Goal: Task Accomplishment & Management: Manage account settings

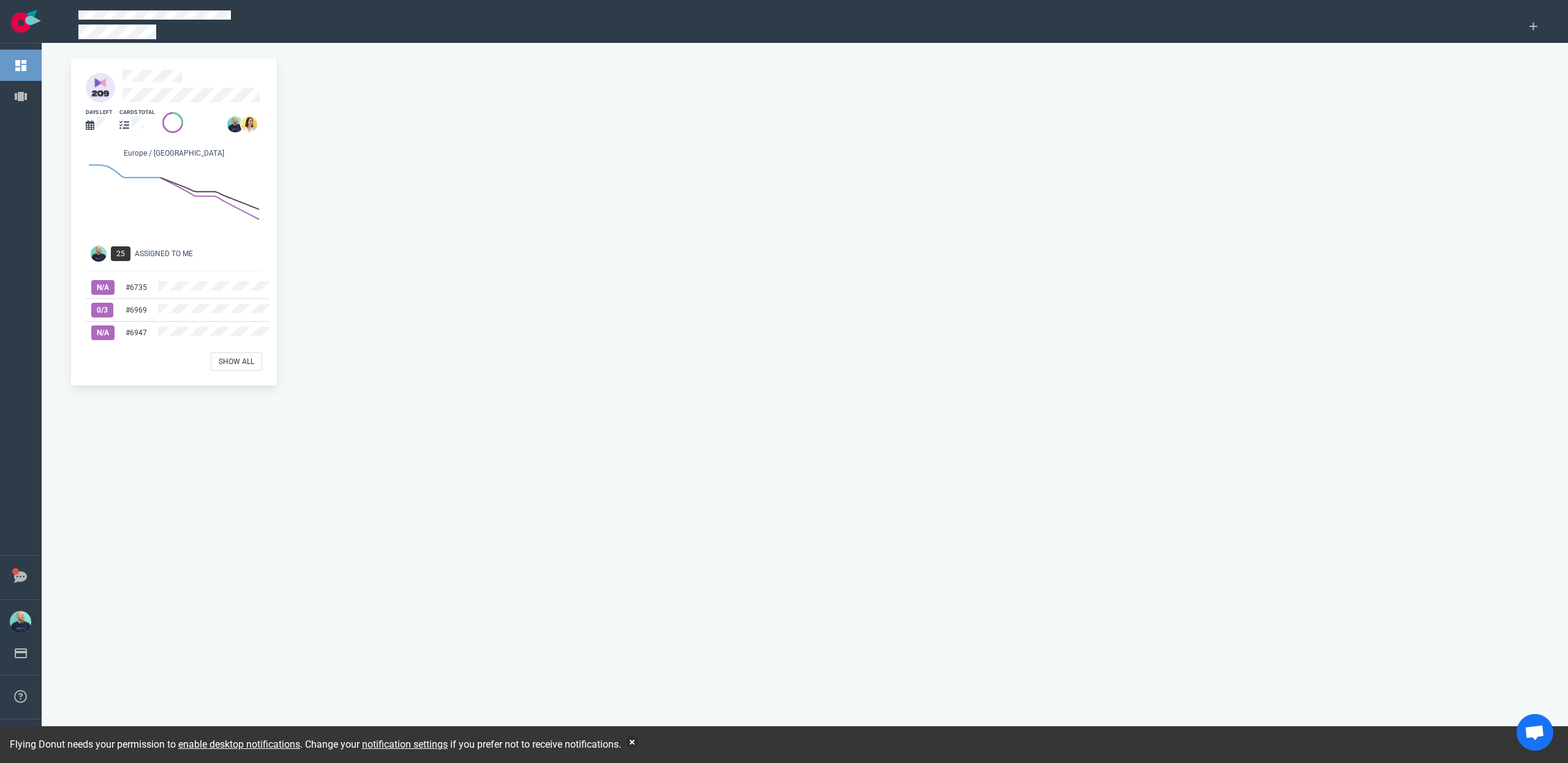
click at [165, 101] on div "days left cards total [GEOGRAPHIC_DATA] / [GEOGRAPHIC_DATA] 25 Assigned To Me N…" at bounding box center [174, 221] width 206 height 327
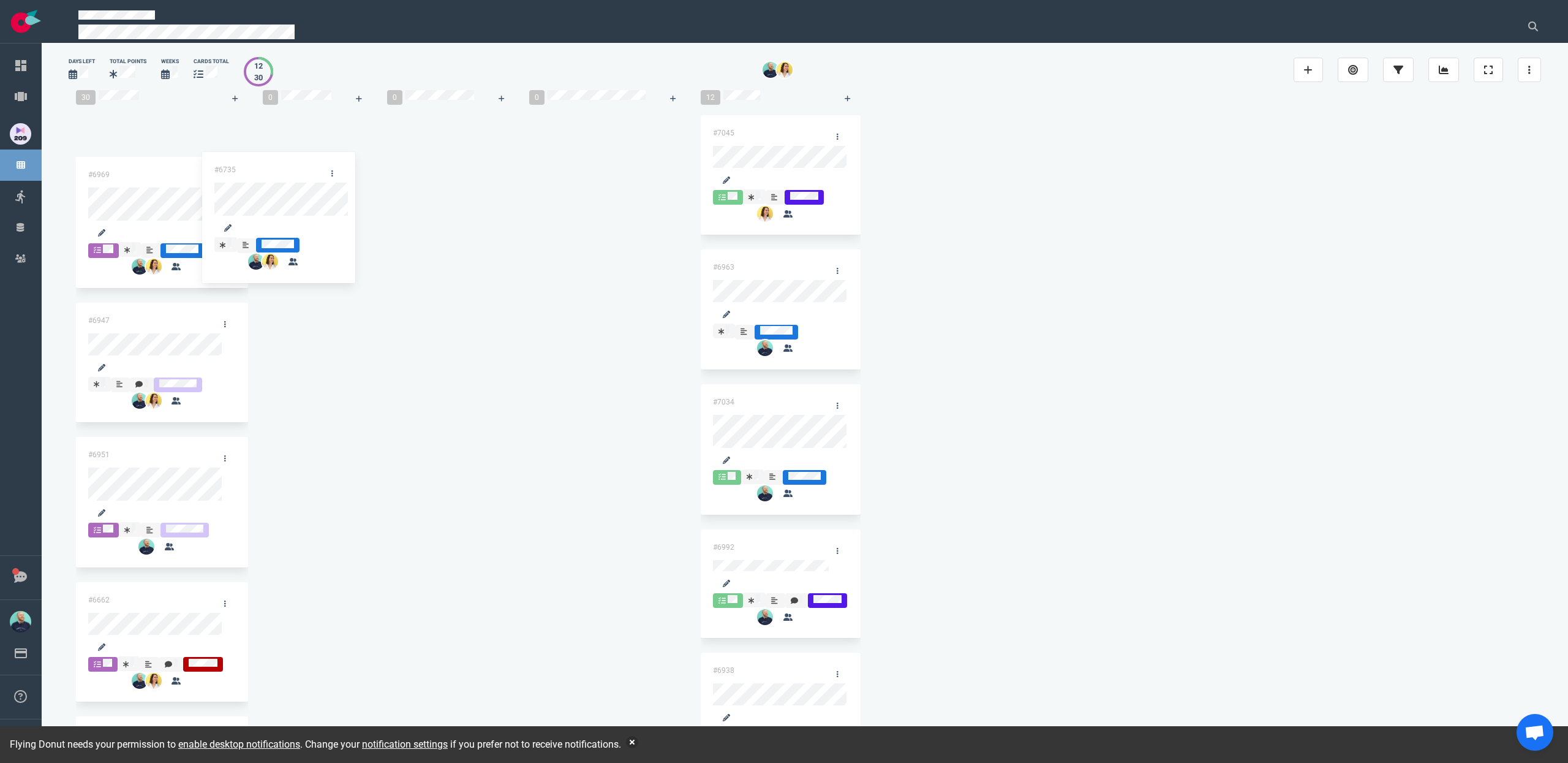
drag, startPoint x: 192, startPoint y: 168, endPoint x: 238, endPoint y: 162, distance: 46.4
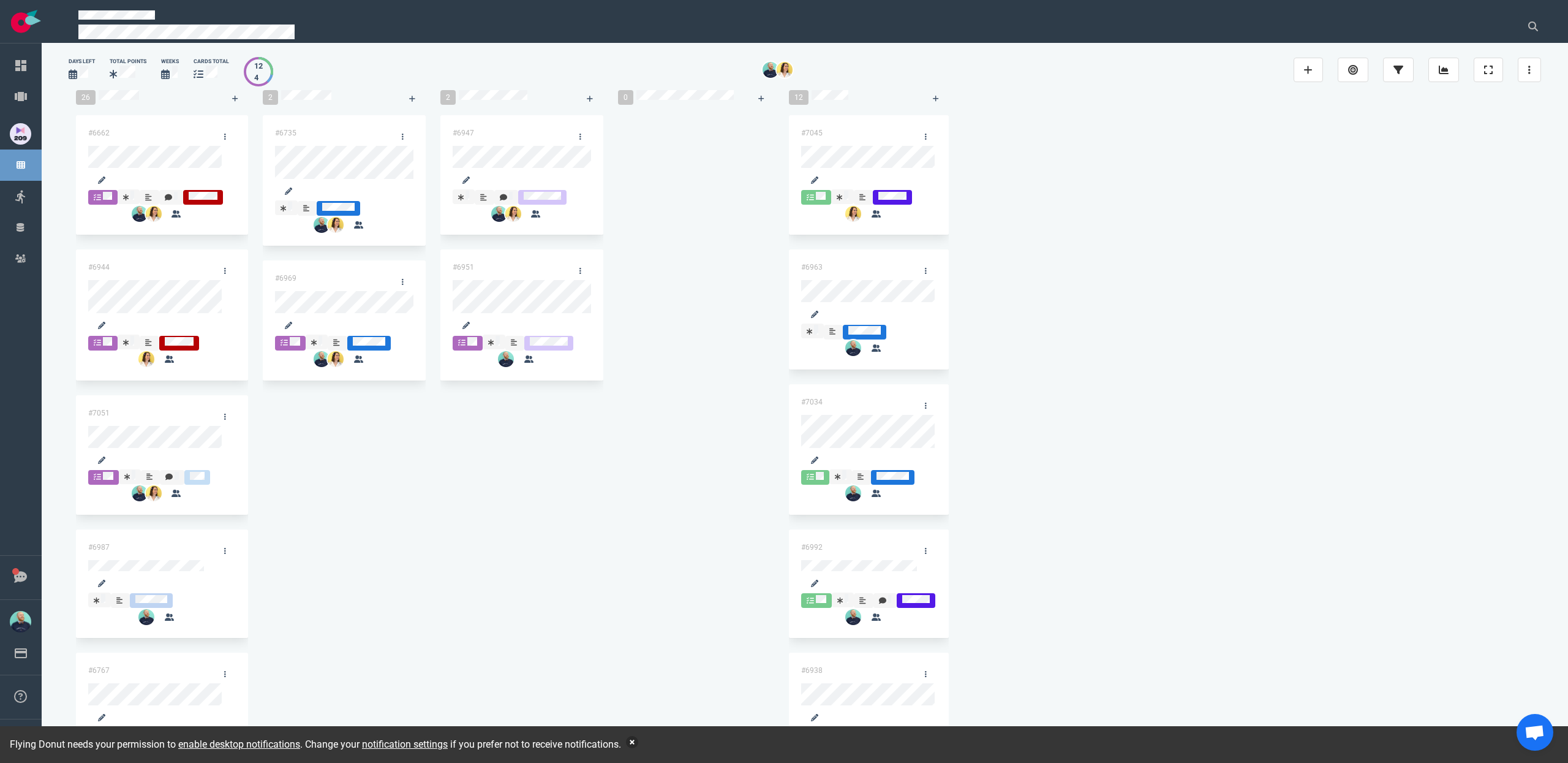
click at [639, 745] on button "button" at bounding box center [631, 741] width 12 height 12
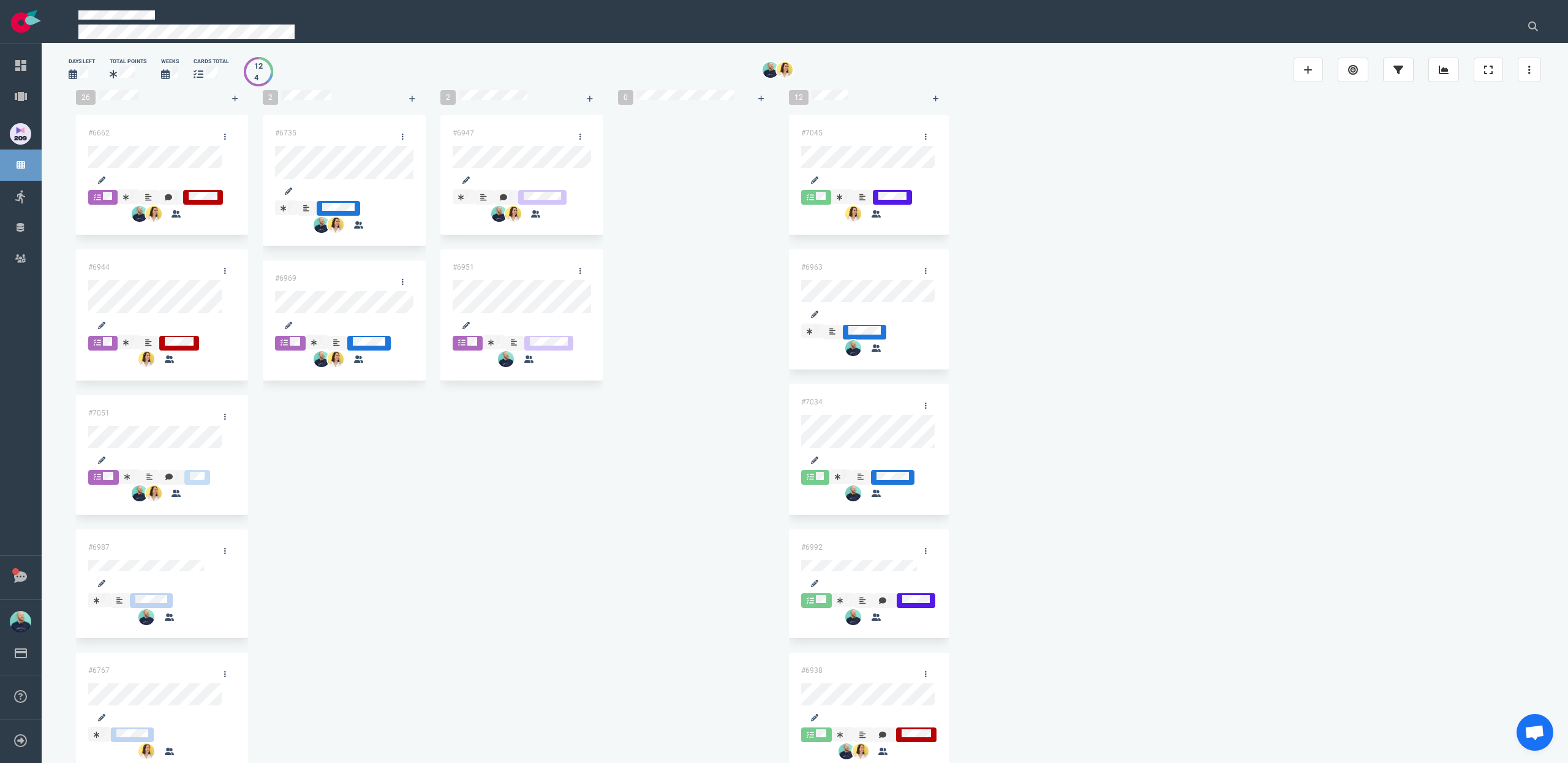
click at [565, 395] on div "#6947 #6951" at bounding box center [522, 255] width 163 height 280
click at [540, 395] on div "#6947 #6951" at bounding box center [522, 255] width 163 height 280
click at [556, 395] on div "#6947 #6951" at bounding box center [522, 255] width 163 height 280
click at [525, 395] on div "#6947 #6951" at bounding box center [522, 255] width 163 height 280
click at [343, 395] on div "#6735 #6969" at bounding box center [344, 255] width 163 height 280
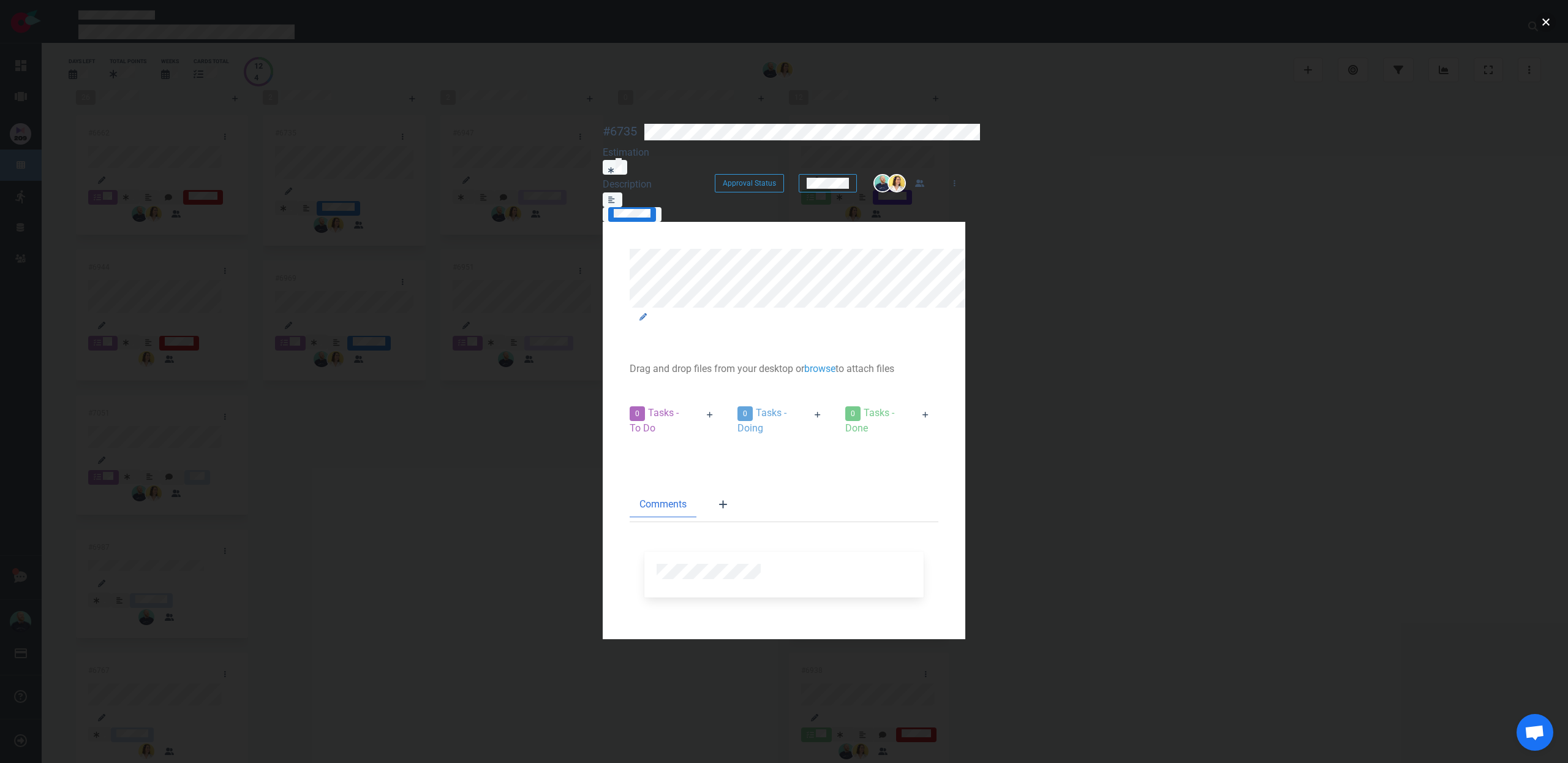
click at [1541, 22] on button "close" at bounding box center [1545, 21] width 19 height 19
click at [1540, 21] on button "close" at bounding box center [1545, 21] width 19 height 19
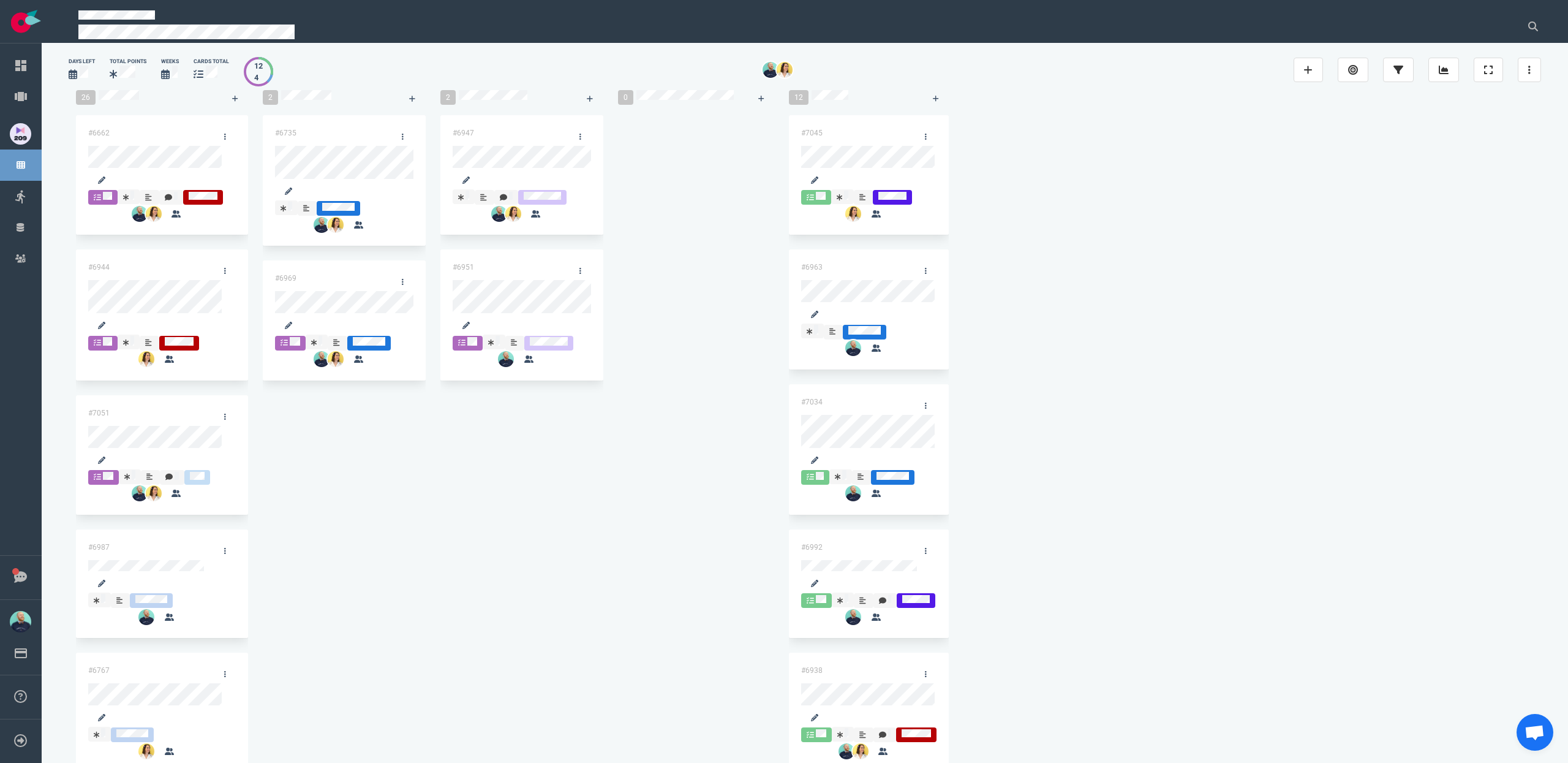
click at [618, 115] on div at bounding box center [697, 115] width 156 height 0
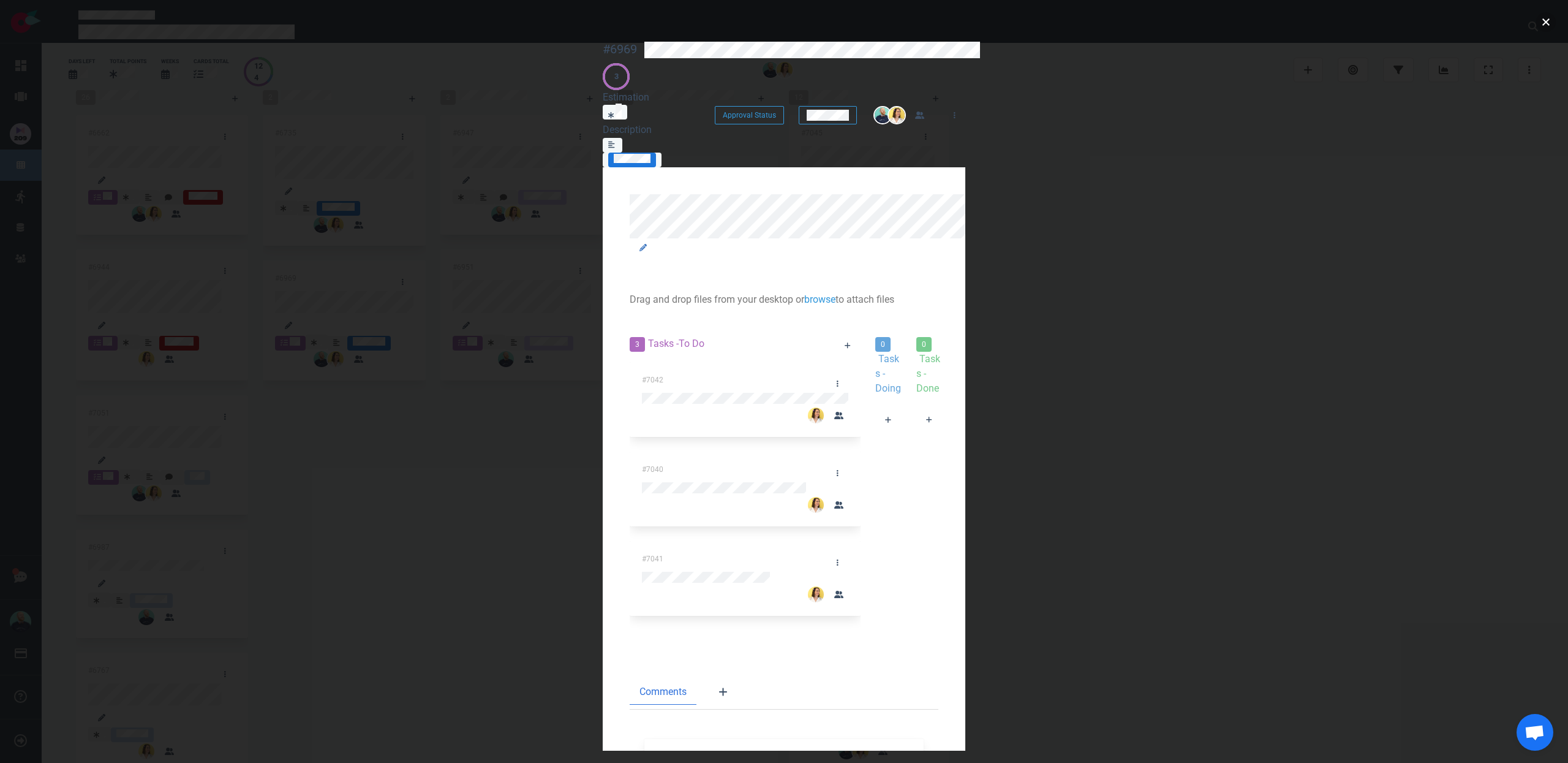
click at [1546, 22] on button "close" at bounding box center [1545, 21] width 19 height 19
click at [1539, 25] on button "close" at bounding box center [1545, 21] width 19 height 19
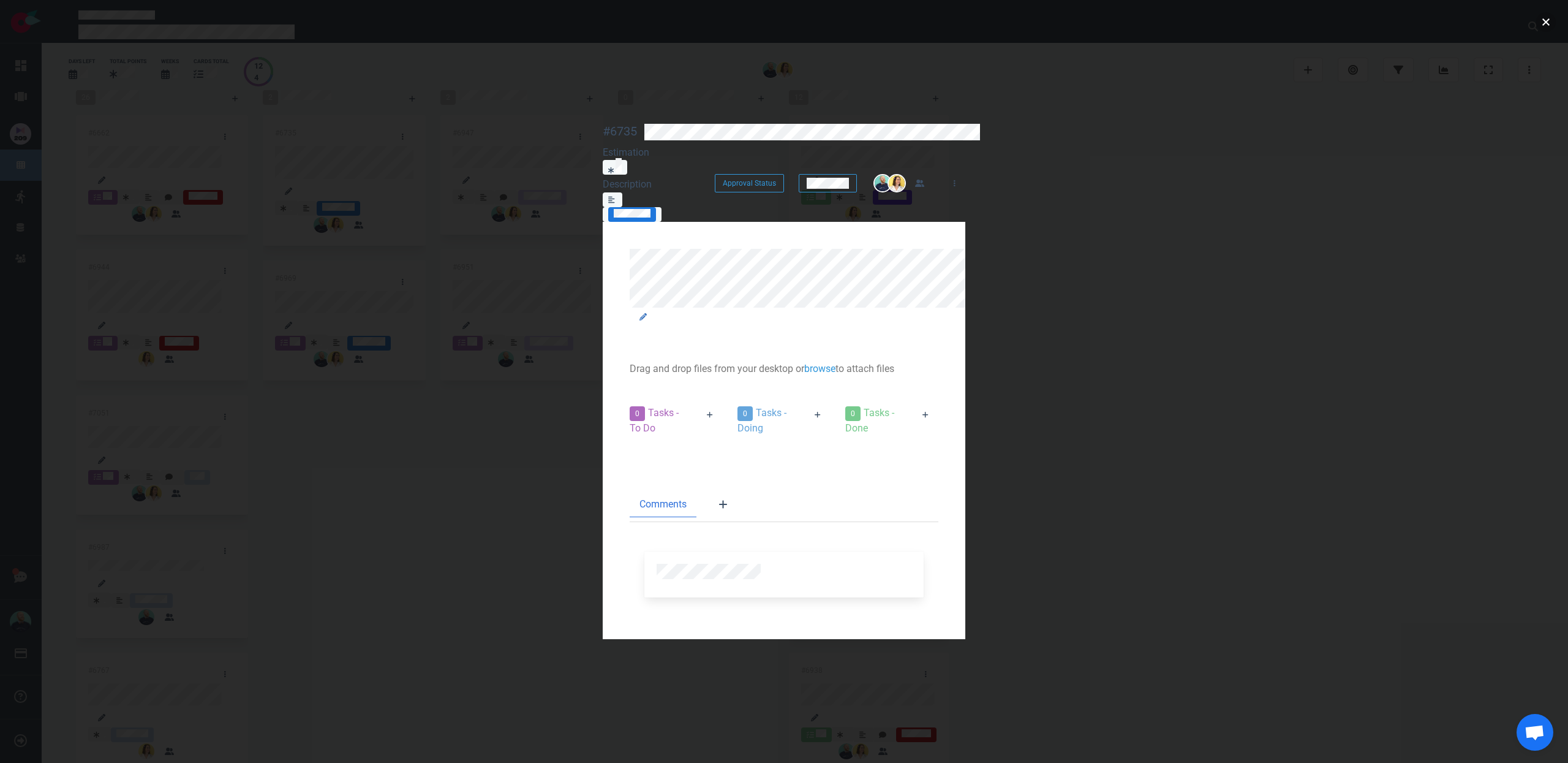
click at [1543, 23] on button "close" at bounding box center [1545, 21] width 19 height 19
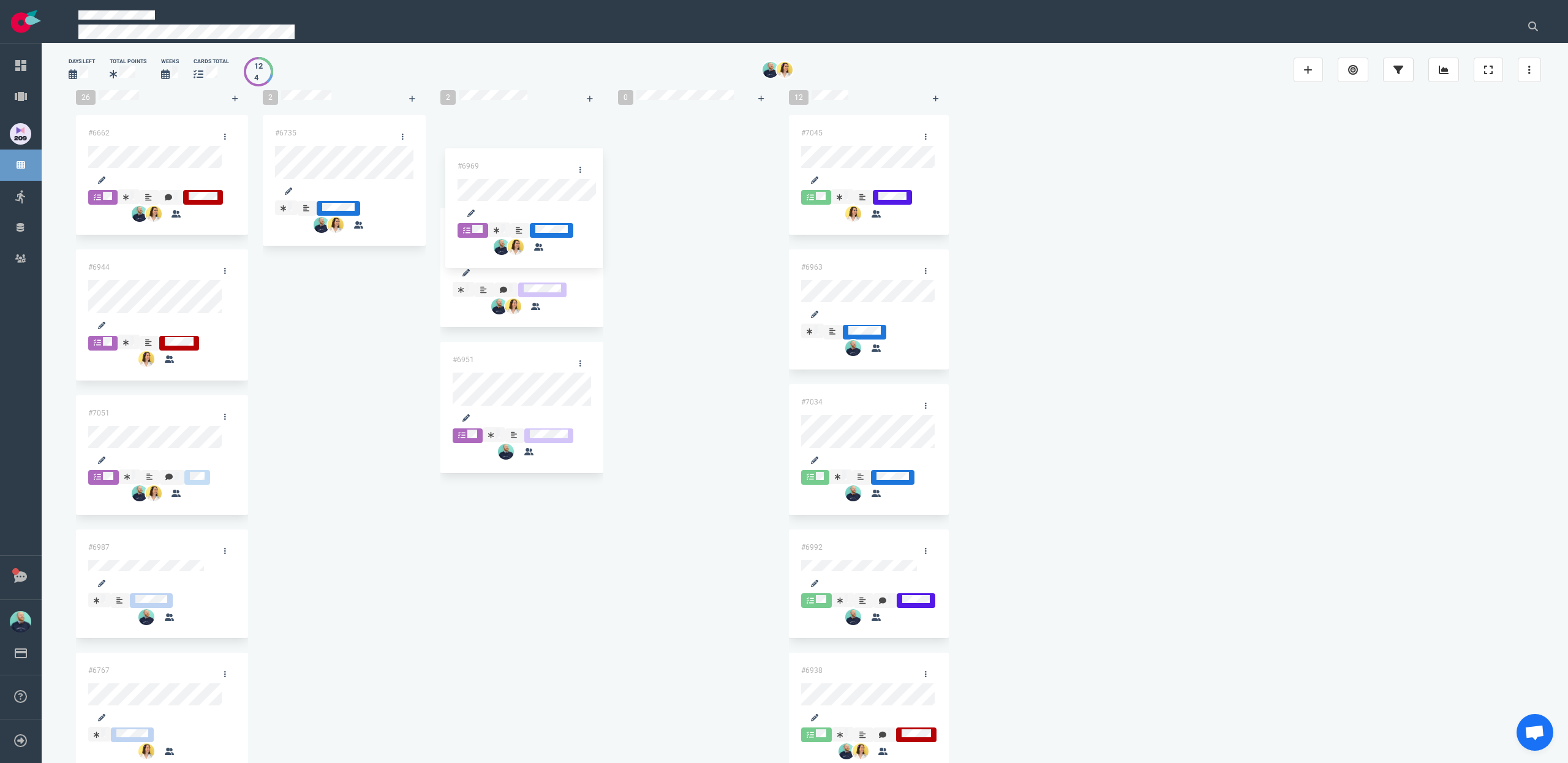
drag, startPoint x: 290, startPoint y: 252, endPoint x: 488, endPoint y: 157, distance: 219.6
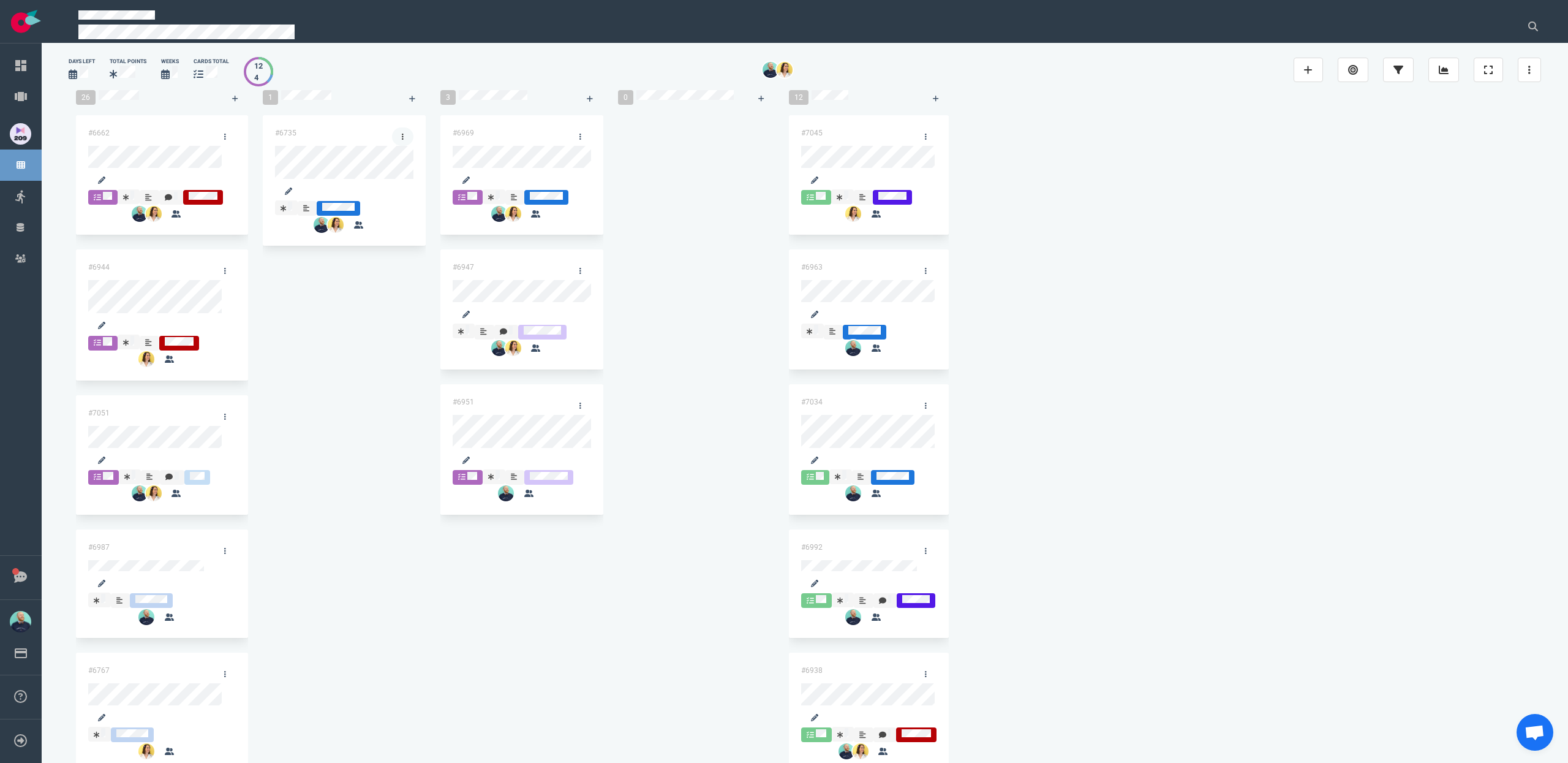
click at [392, 145] on link at bounding box center [402, 136] width 21 height 18
click at [0, 0] on link "Unassign Me" at bounding box center [0, 0] width 0 height 0
click at [572, 145] on link at bounding box center [580, 136] width 21 height 18
click at [0, 0] on link "Users" at bounding box center [0, 0] width 0 height 0
click at [0, 0] on link at bounding box center [0, 0] width 0 height 0
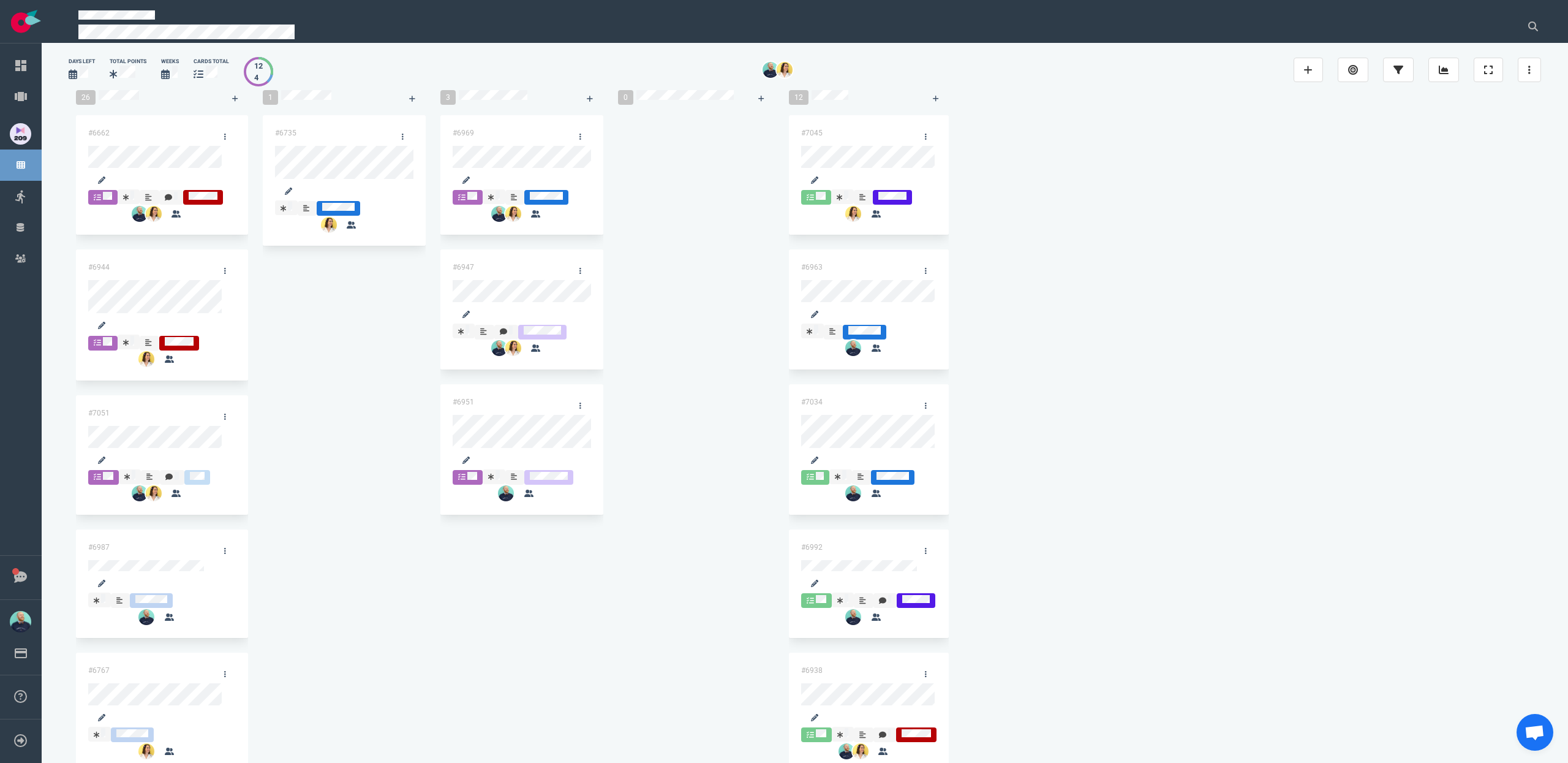
click at [0, 0] on button "Unassign" at bounding box center [0, 0] width 0 height 0
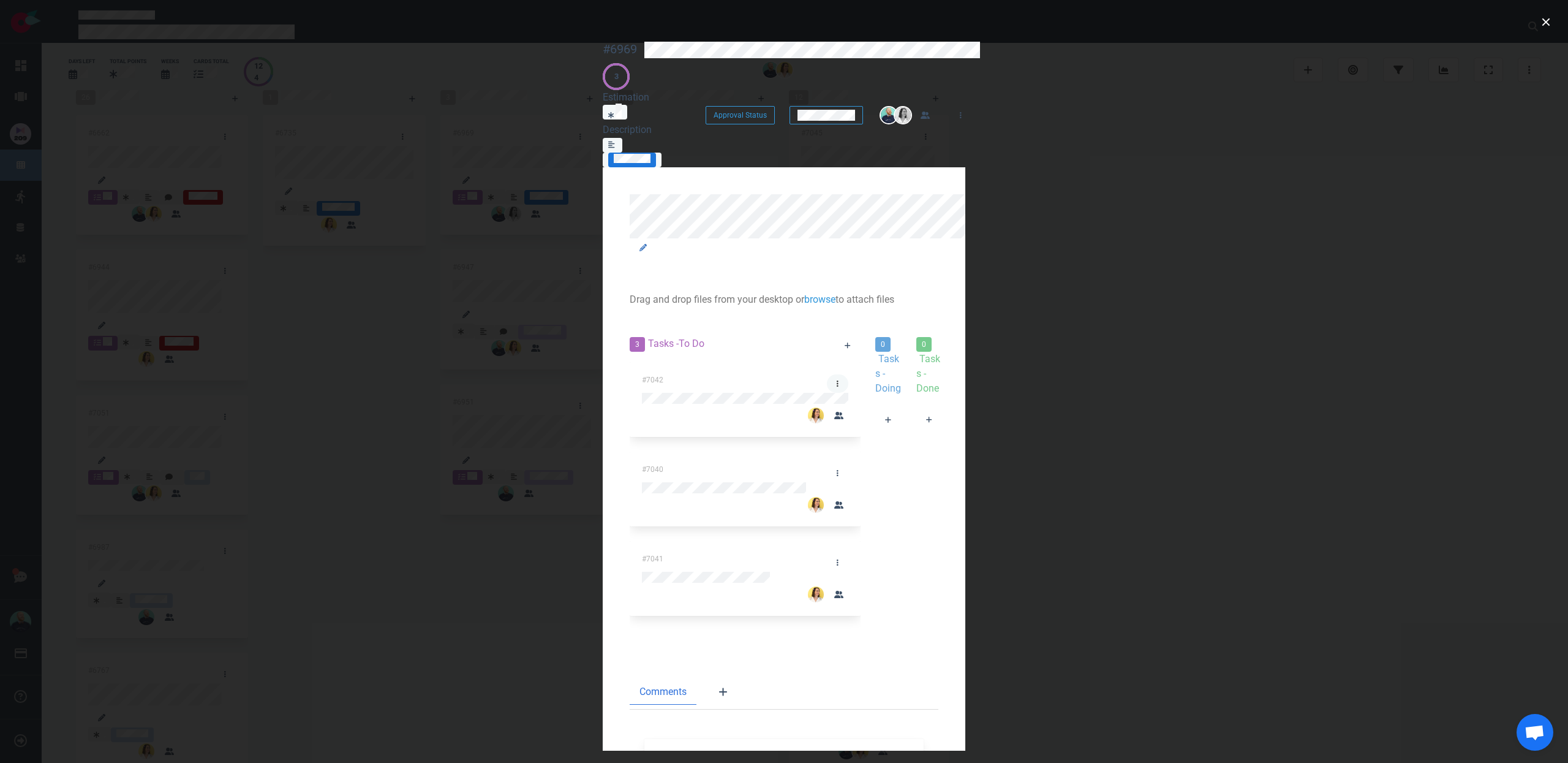
click at [827, 375] on link at bounding box center [837, 384] width 21 height 18
click at [0, 0] on link "Assign Me" at bounding box center [0, 0] width 0 height 0
click at [827, 375] on link at bounding box center [837, 384] width 21 height 18
click at [0, 0] on link "Users" at bounding box center [0, 0] width 0 height 0
click at [827, 464] on link at bounding box center [837, 473] width 21 height 18
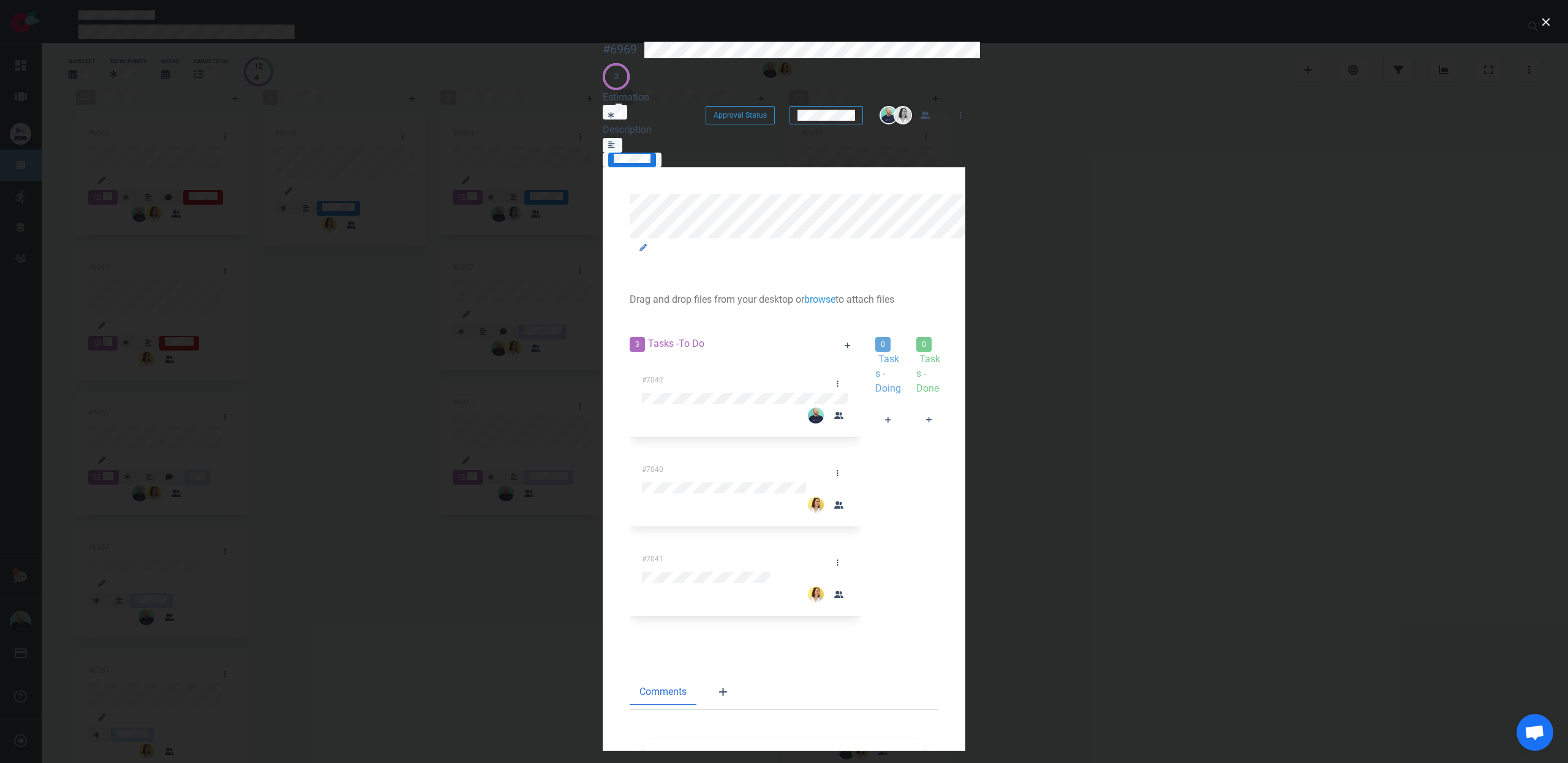
click at [0, 0] on link "Assign Me" at bounding box center [0, 0] width 0 height 0
click at [836, 469] on icon at bounding box center [837, 473] width 2 height 7
click at [0, 0] on link "Users" at bounding box center [0, 0] width 0 height 0
click at [0, 0] on link at bounding box center [0, 0] width 0 height 0
click at [642, 572] on div at bounding box center [745, 578] width 206 height 14
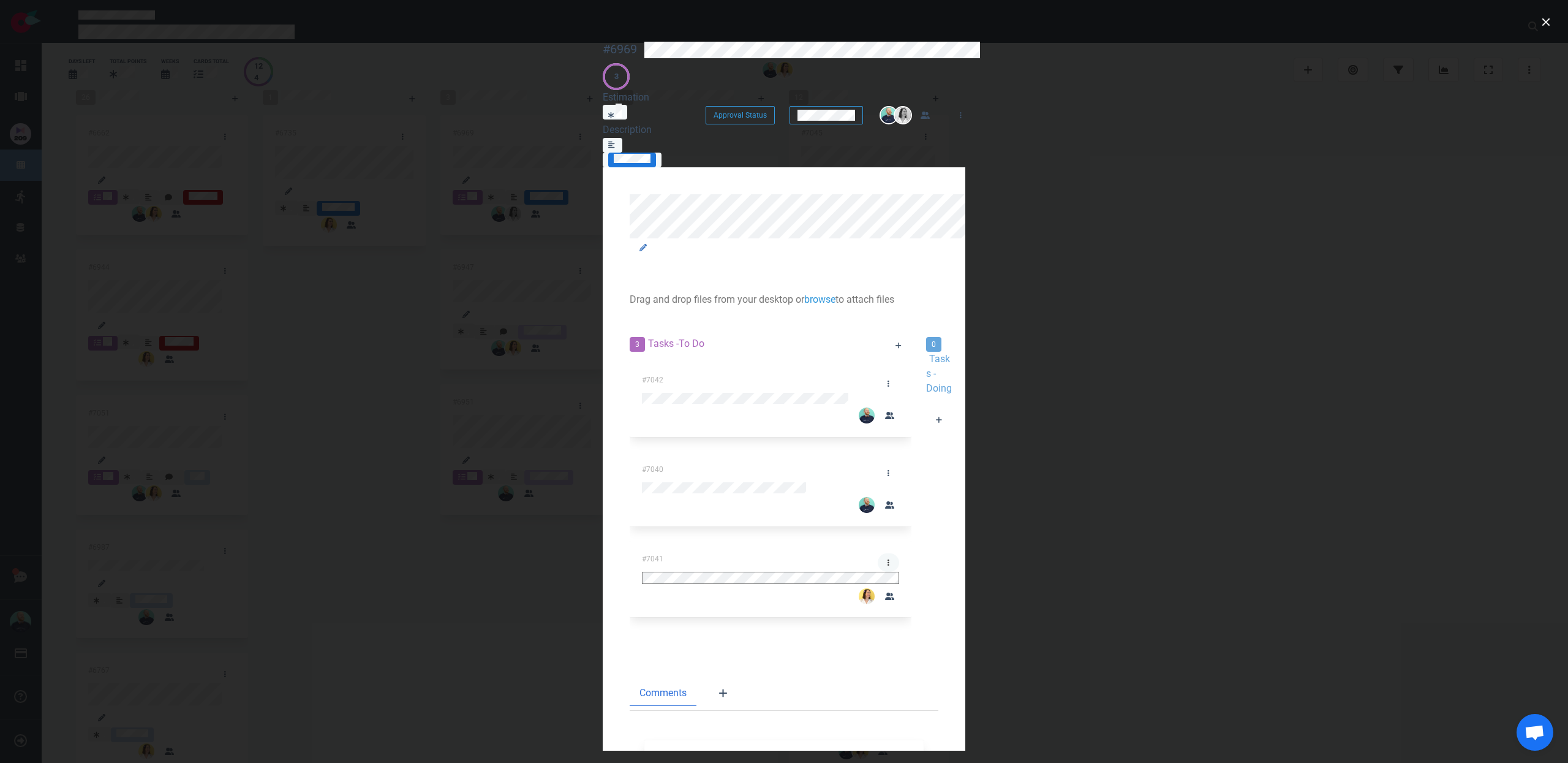
click at [642, 546] on div "#7041" at bounding box center [771, 579] width 258 height 67
click at [827, 553] on link at bounding box center [837, 562] width 21 height 18
click at [0, 0] on link "Assign Me" at bounding box center [0, 0] width 0 height 0
click at [827, 553] on link at bounding box center [837, 562] width 21 height 18
click at [0, 0] on link "Users" at bounding box center [0, 0] width 0 height 0
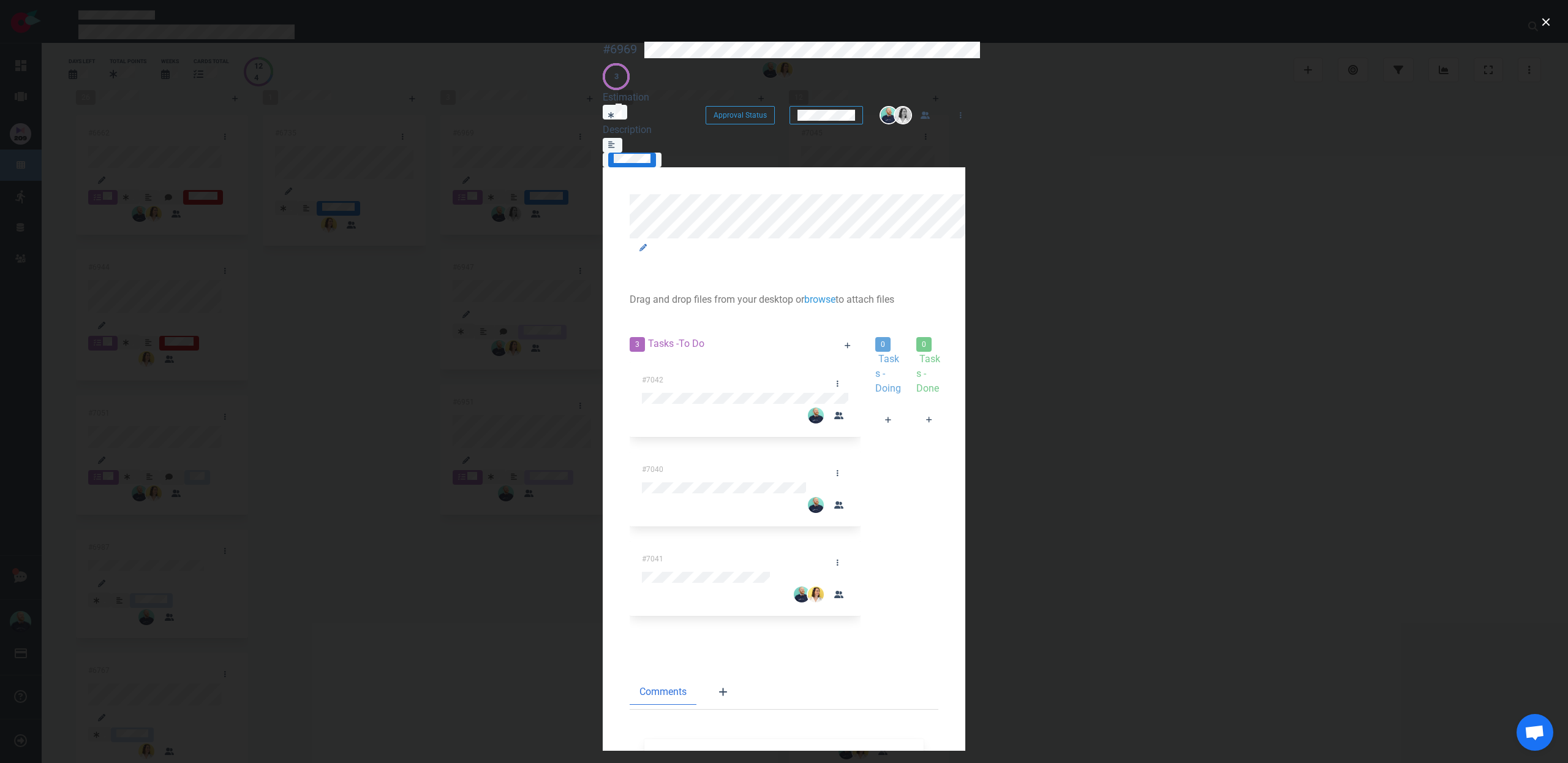
click at [0, 0] on link at bounding box center [0, 0] width 0 height 0
click at [1539, 28] on button "close" at bounding box center [1545, 21] width 19 height 19
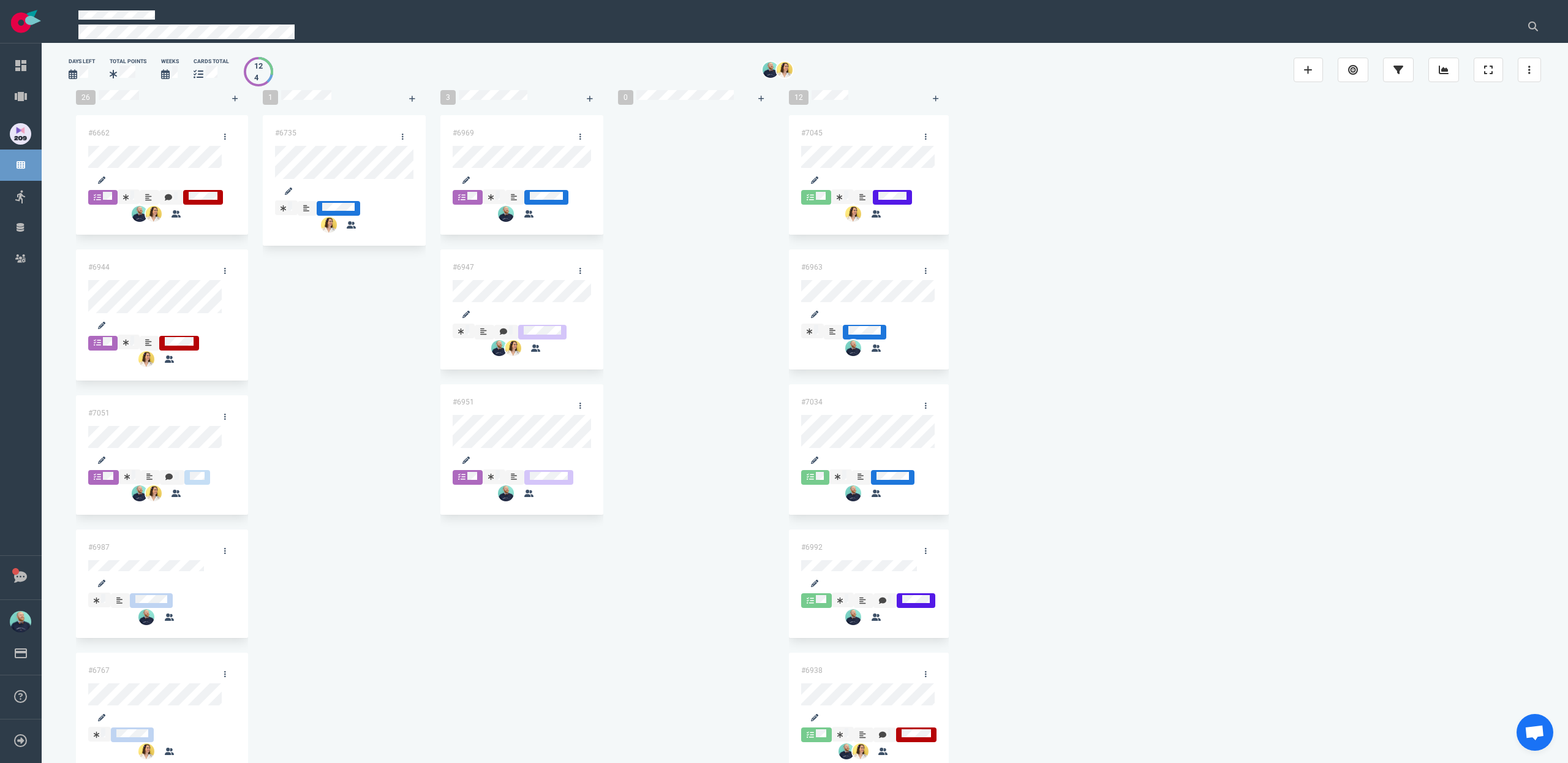
click at [305, 260] on div "#6735" at bounding box center [344, 188] width 163 height 145
click at [480, 258] on div "#6969 #6947 #6951 #6947" at bounding box center [522, 322] width 163 height 414
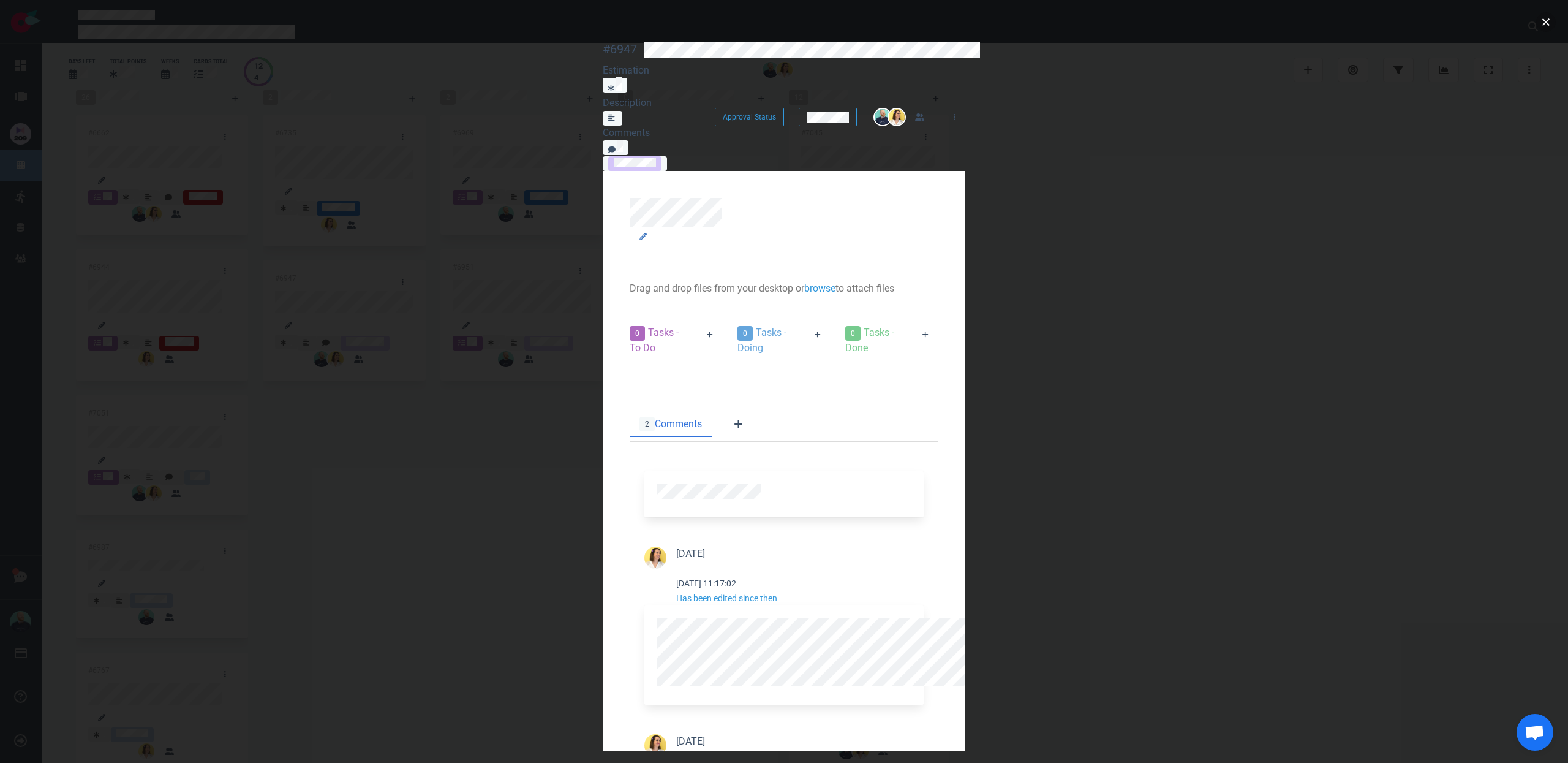
click at [1544, 29] on button "close" at bounding box center [1545, 21] width 19 height 19
click at [955, 113] on icon at bounding box center [954, 117] width 2 height 7
click at [0, 0] on link "Unassign Me" at bounding box center [0, 0] width 0 height 0
click at [1545, 20] on button "close" at bounding box center [1545, 21] width 19 height 19
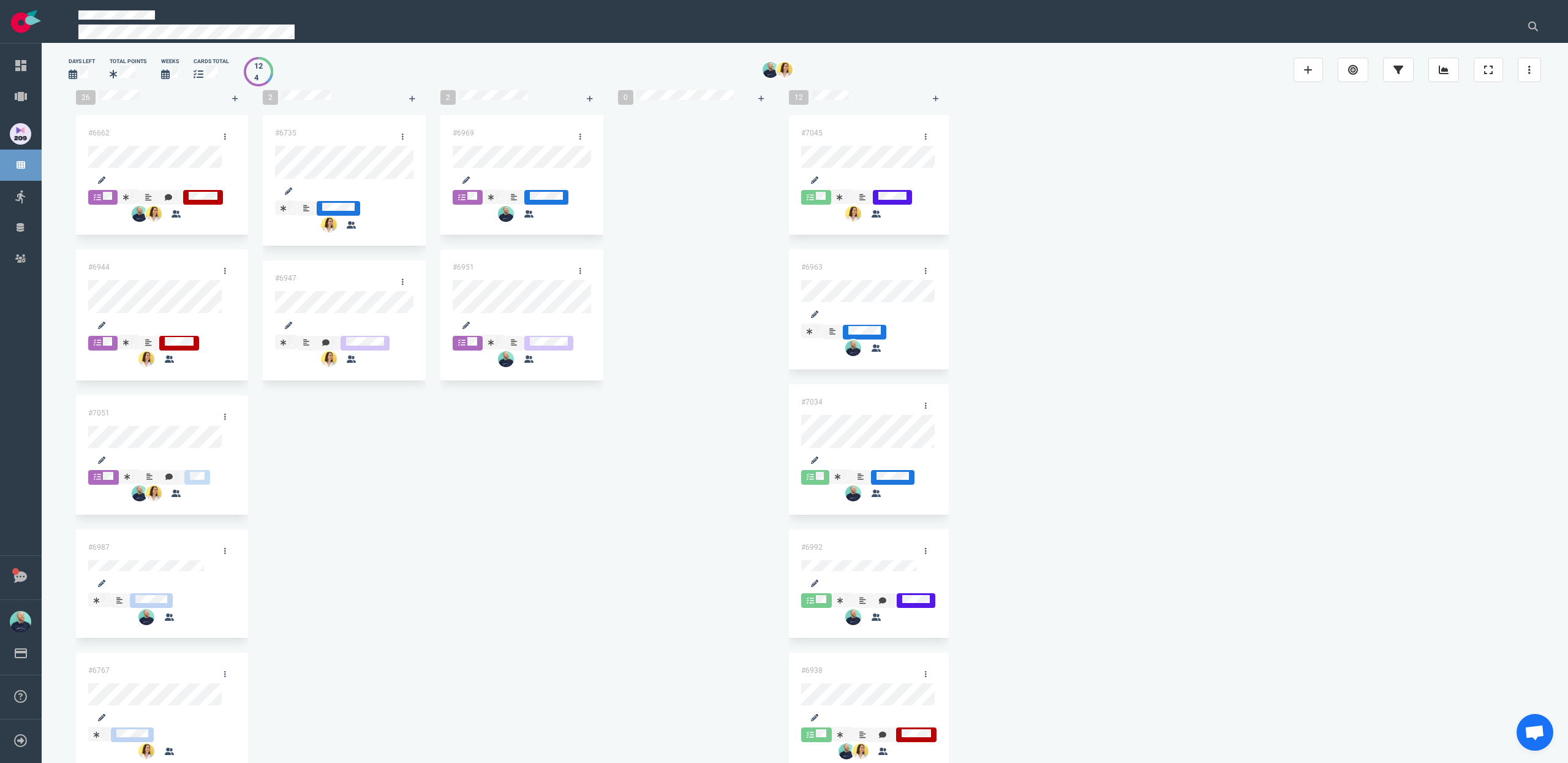
click at [433, 402] on div "#6969 #6951" at bounding box center [522, 255] width 178 height 295
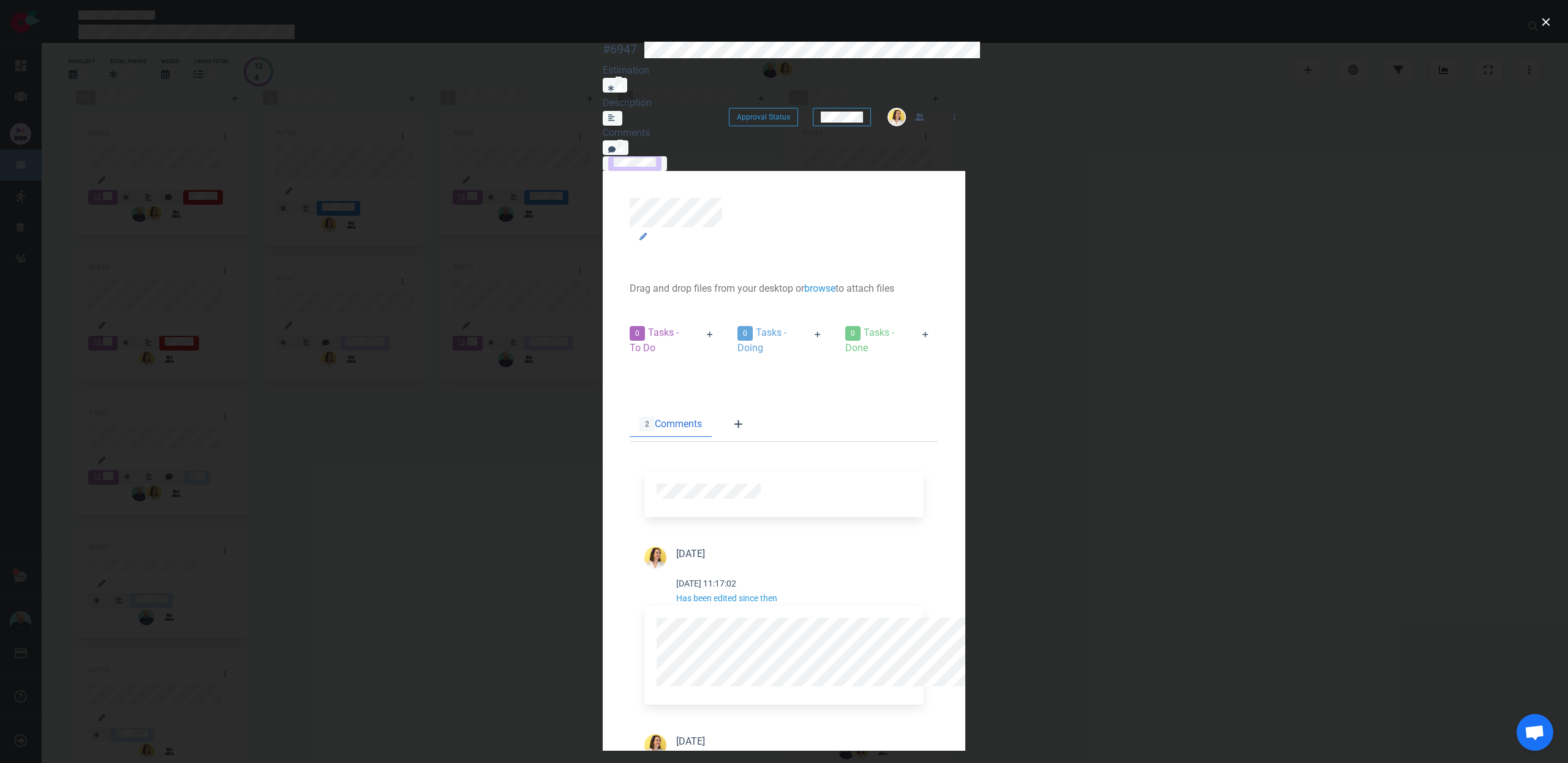
scroll to position [391, 0]
click at [1552, 25] on button "close" at bounding box center [1545, 21] width 19 height 19
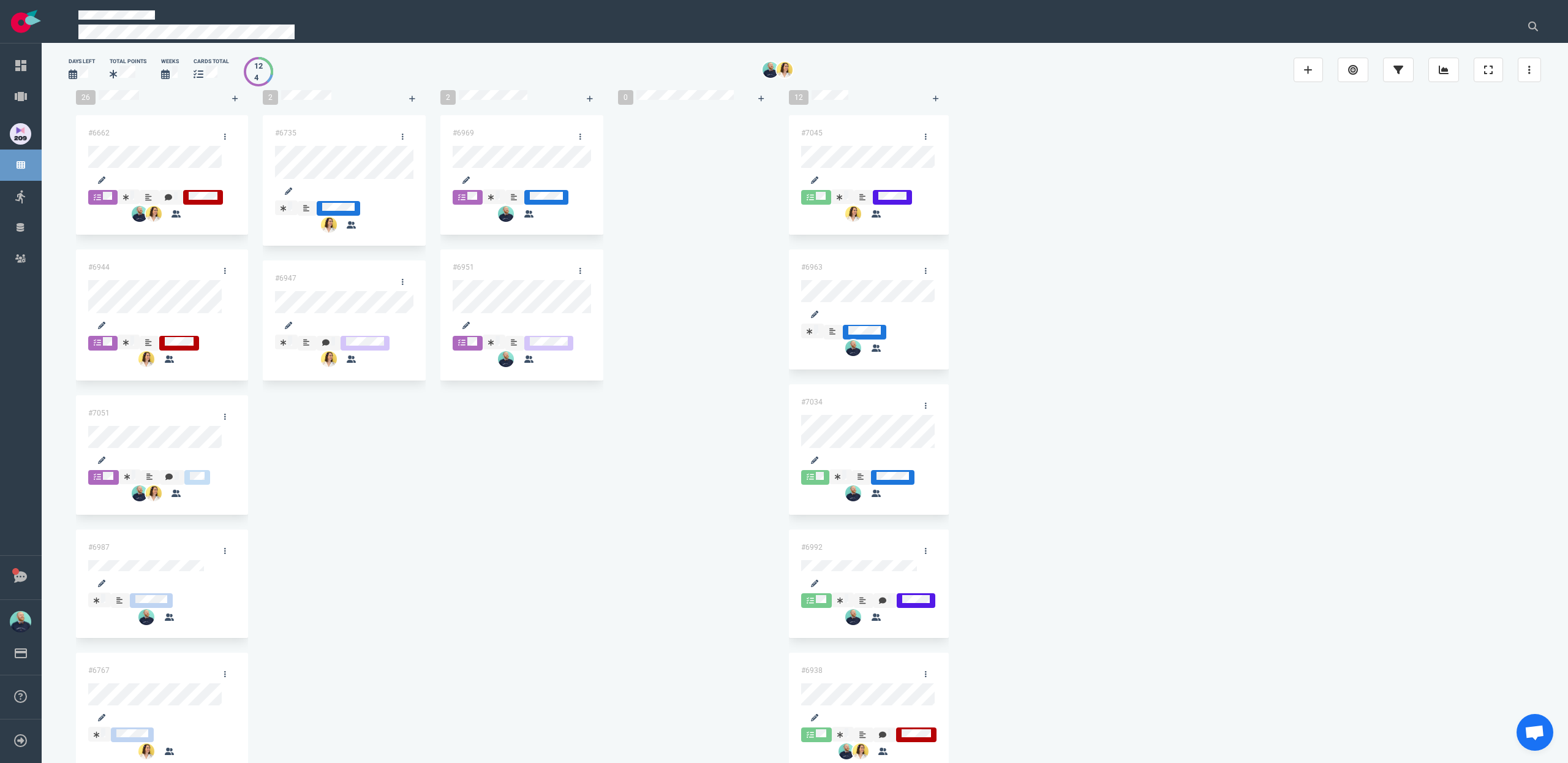
click at [465, 369] on div "#6969 #6951" at bounding box center [522, 255] width 163 height 280
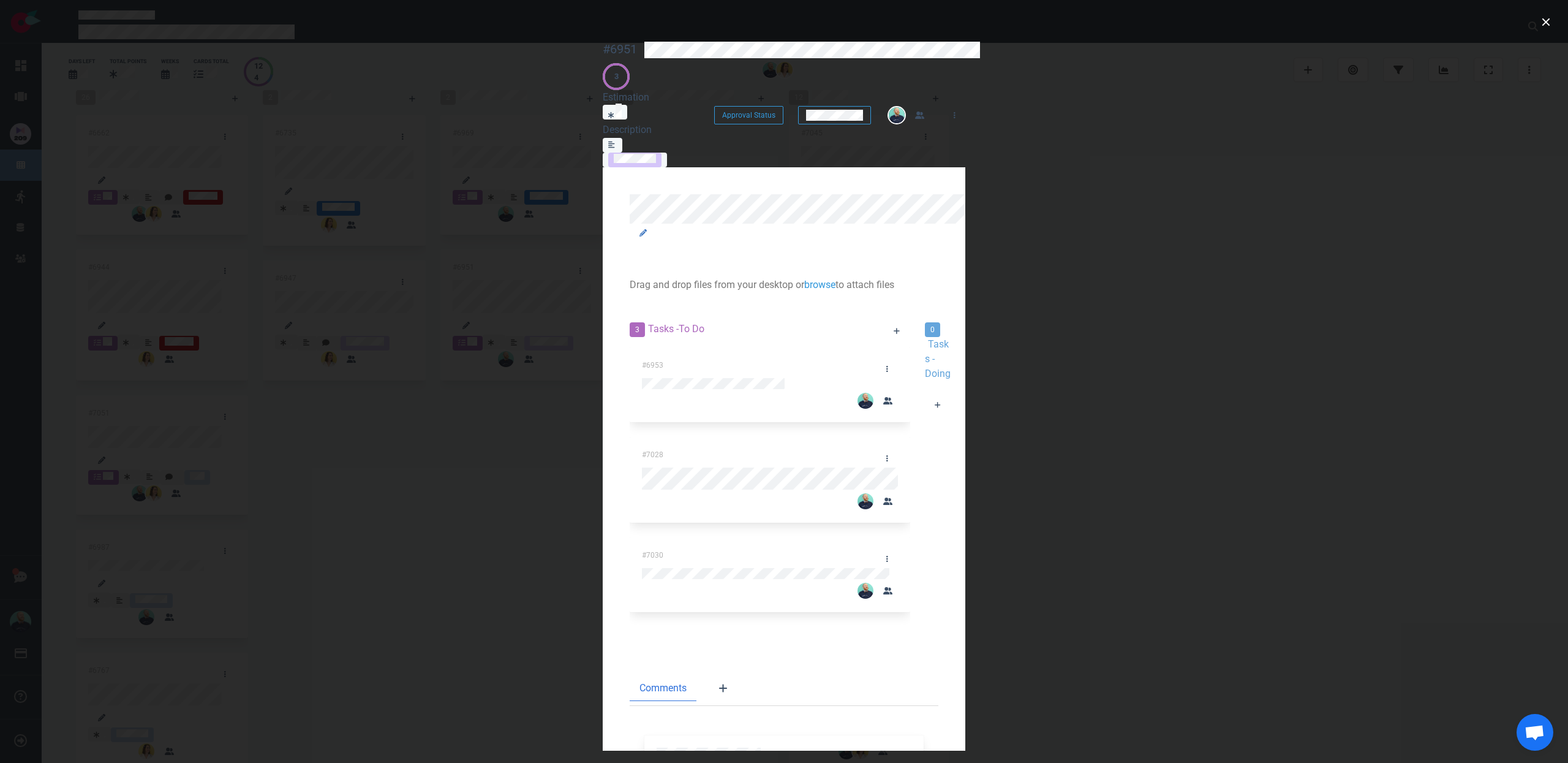
click at [925, 422] on div at bounding box center [938, 422] width 27 height 0
click at [1551, 23] on button "close" at bounding box center [1545, 21] width 19 height 19
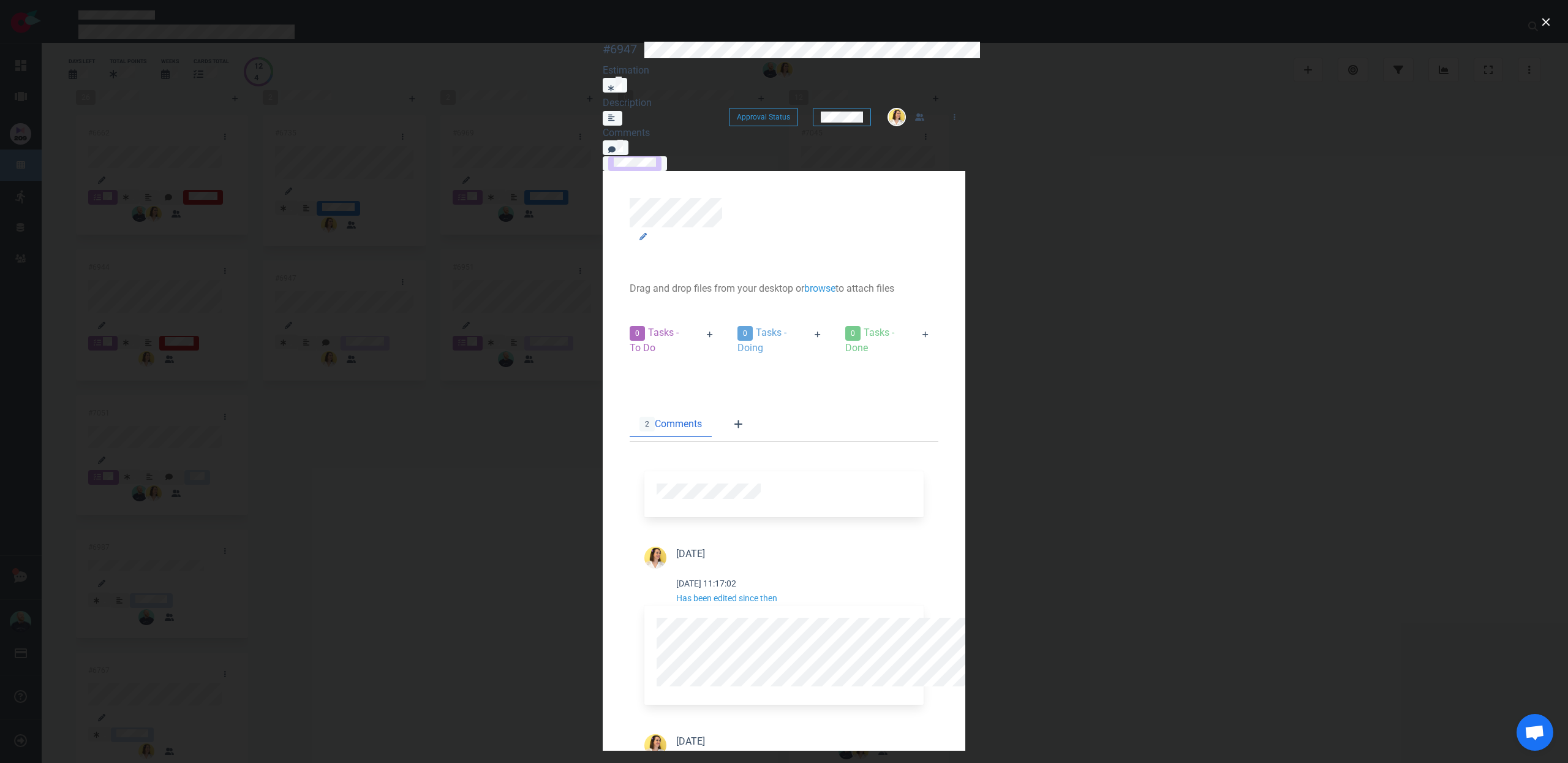
scroll to position [382, 0]
click at [1307, 421] on div at bounding box center [784, 381] width 1568 height 763
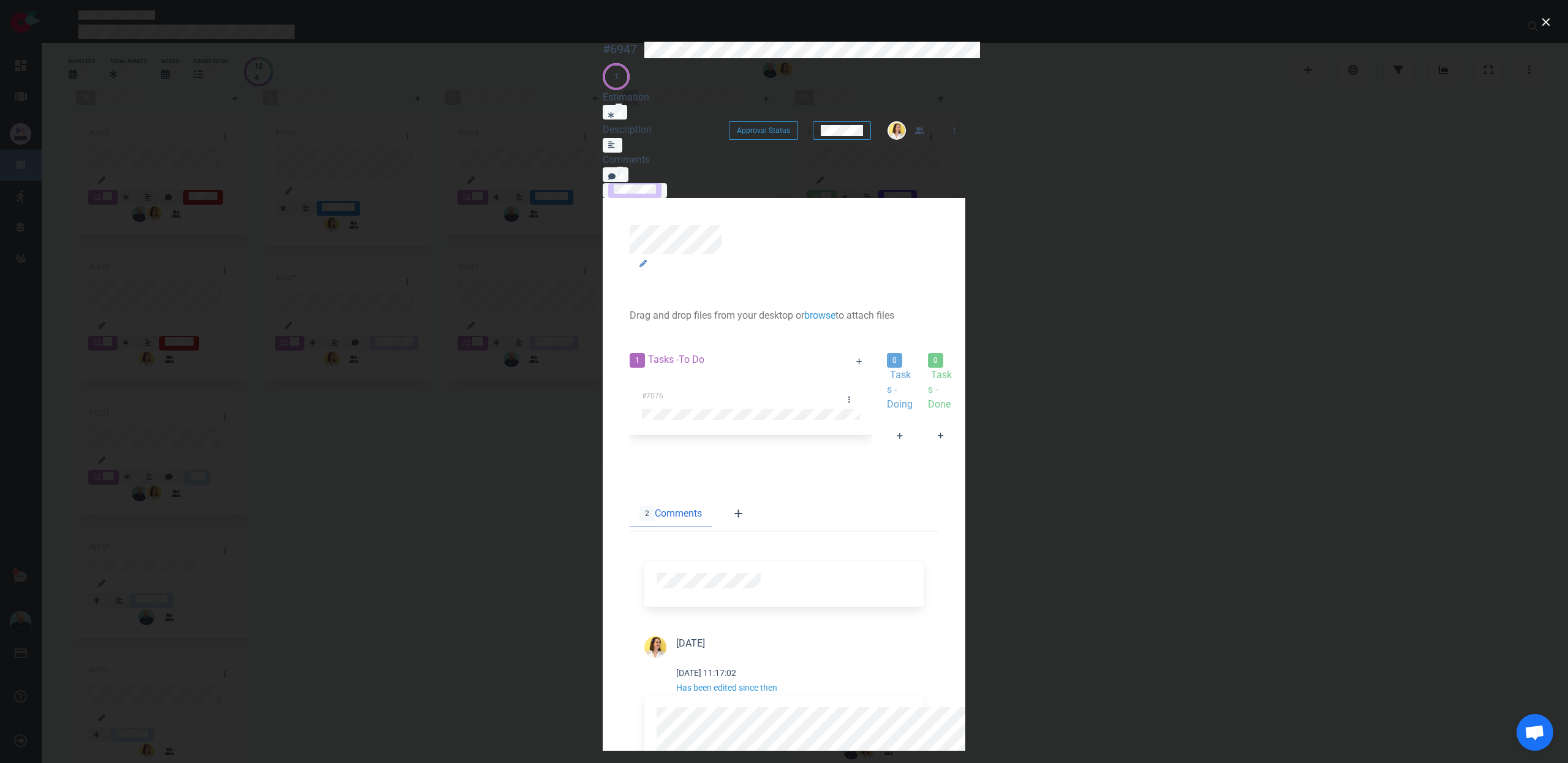
click at [1470, 357] on div at bounding box center [784, 381] width 1568 height 763
click at [1431, 301] on div at bounding box center [784, 381] width 1568 height 763
click at [1549, 21] on button "close" at bounding box center [1545, 21] width 19 height 19
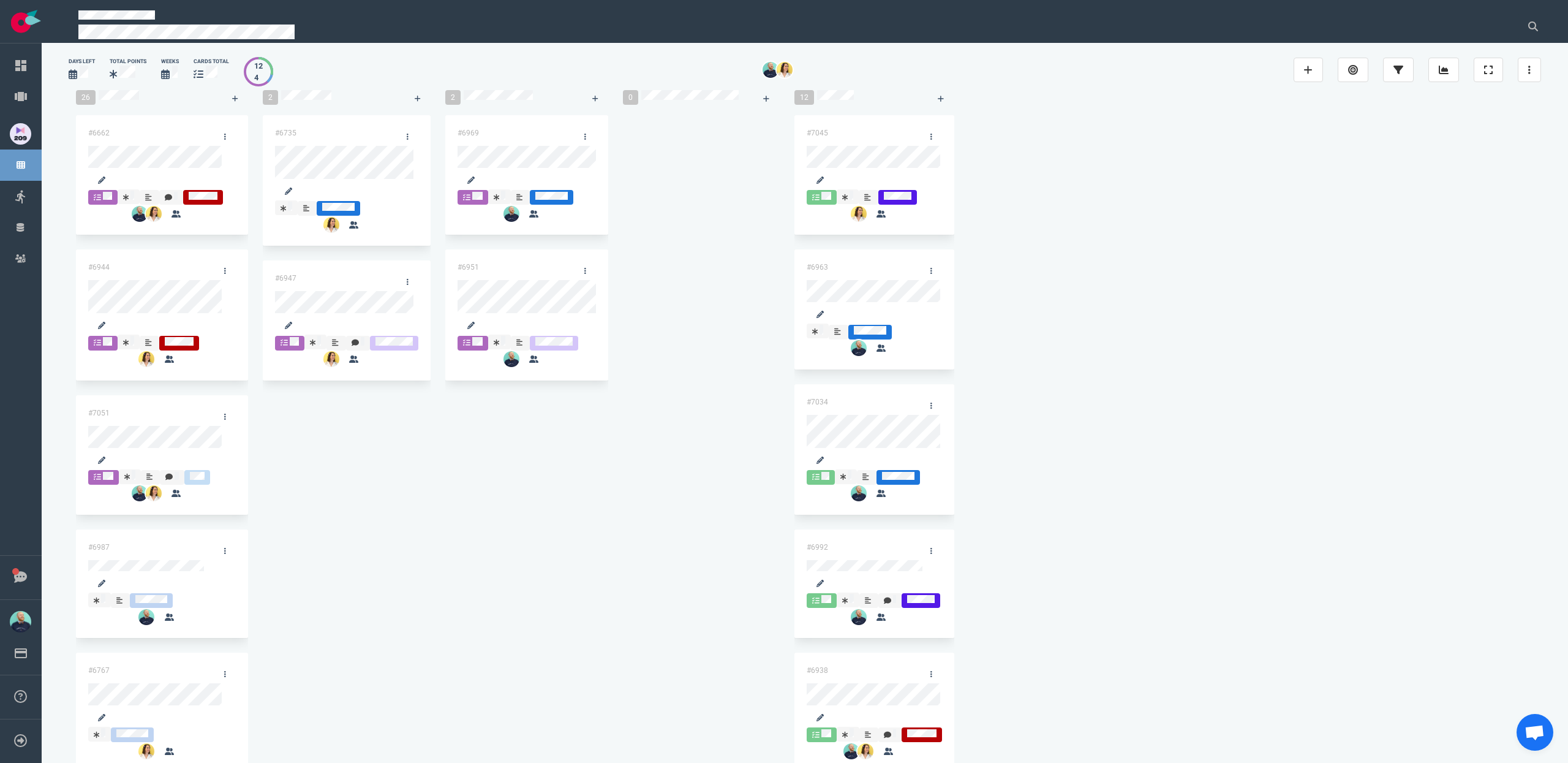
click at [387, 395] on div "#6735 #6947" at bounding box center [347, 255] width 167 height 280
click at [325, 153] on div "#6735" at bounding box center [329, 136] width 123 height 33
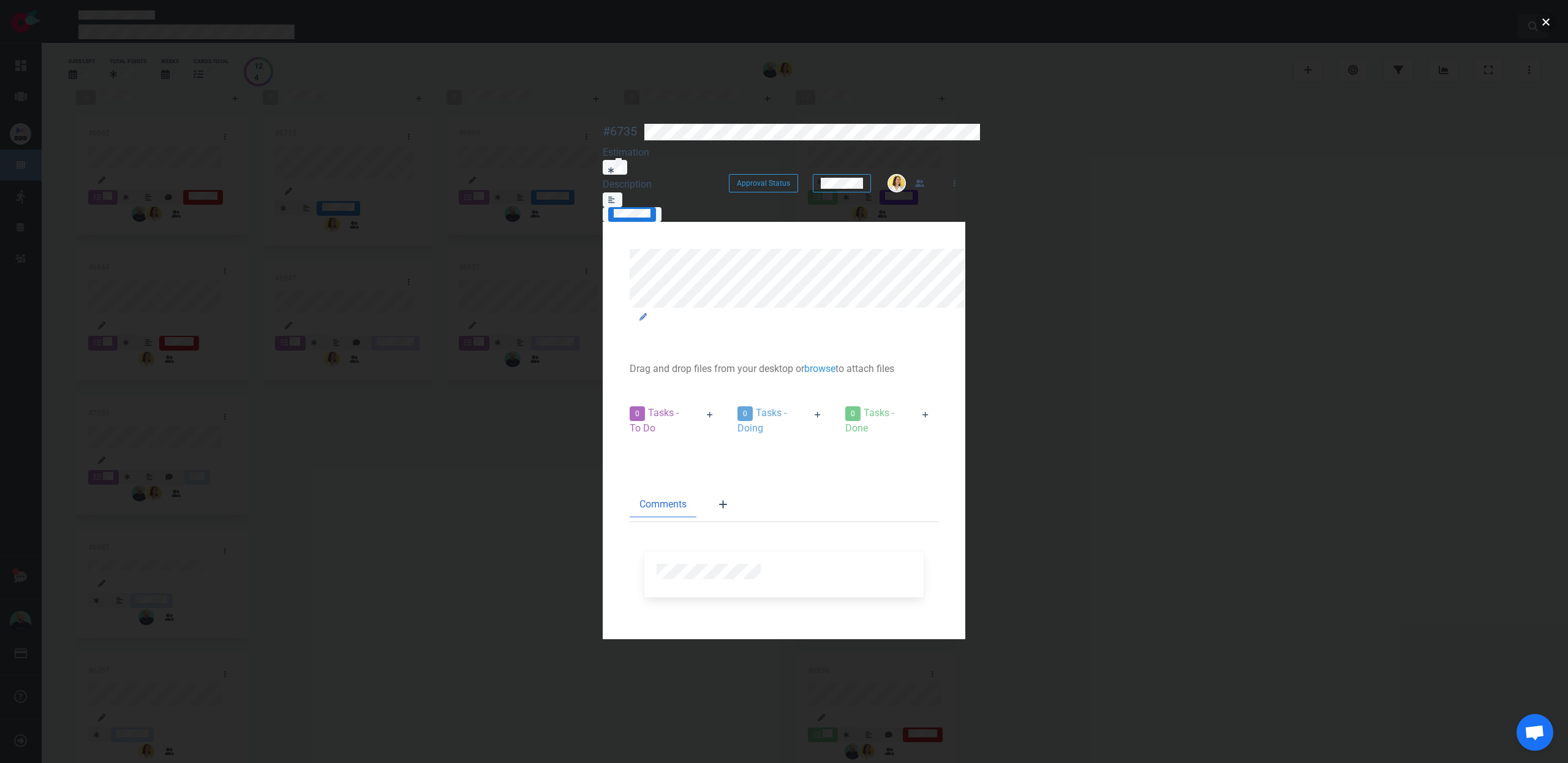
click at [1545, 21] on button "close" at bounding box center [1545, 21] width 19 height 19
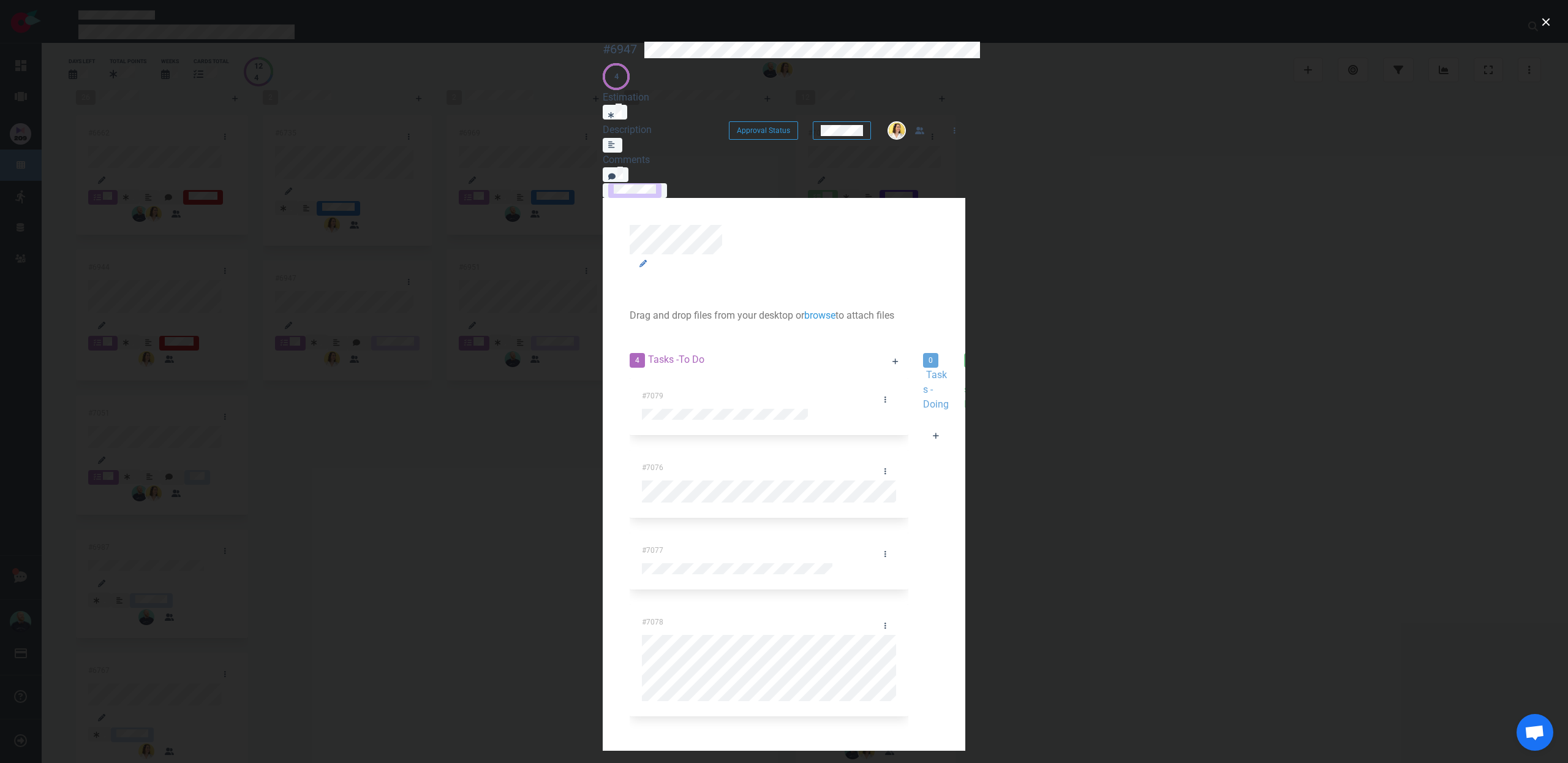
scroll to position [611, 0]
click at [1298, 393] on div at bounding box center [784, 381] width 1568 height 763
click at [1454, 360] on div at bounding box center [784, 381] width 1568 height 763
click at [1540, 24] on button "close" at bounding box center [1545, 21] width 19 height 19
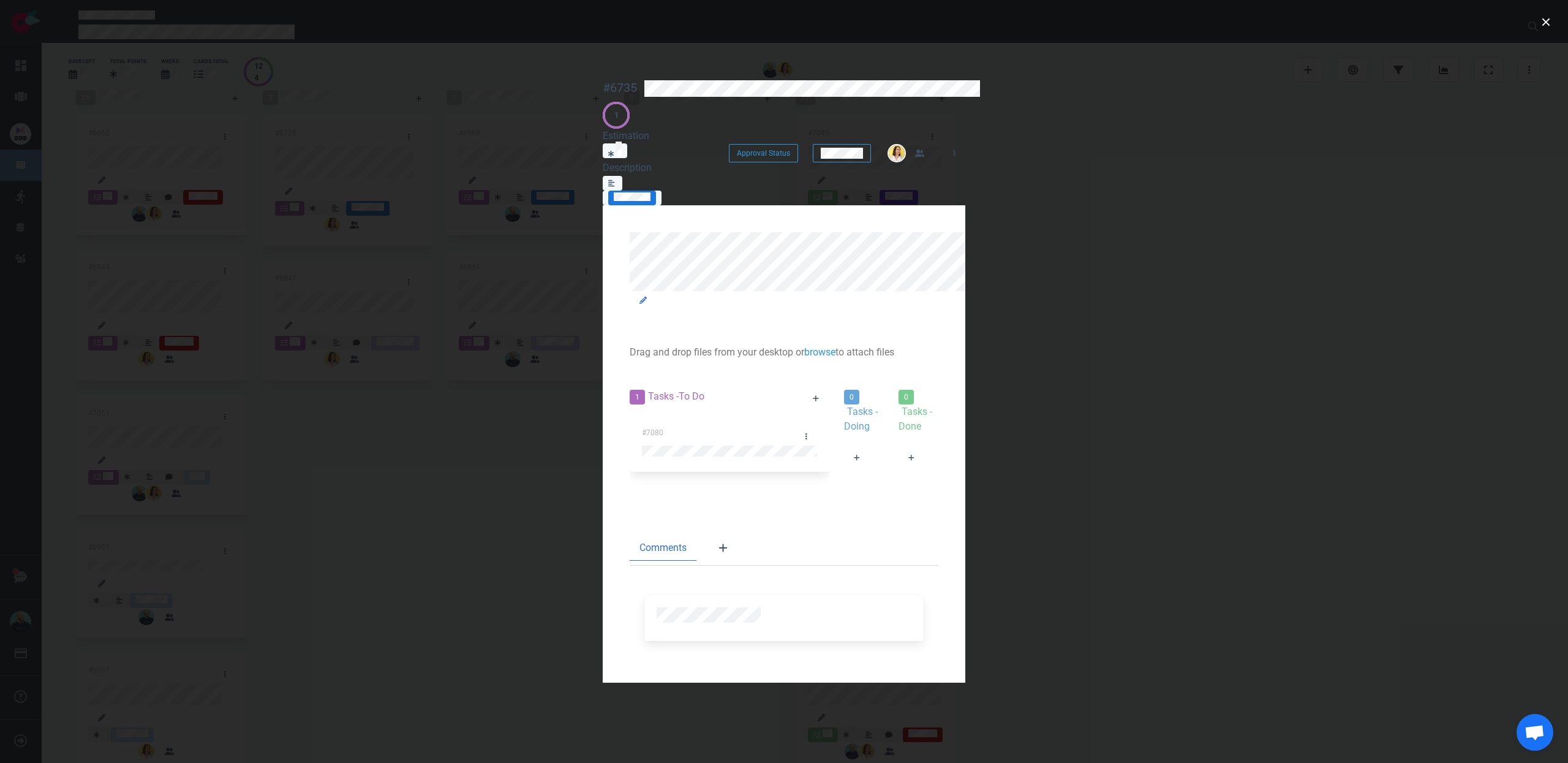
click at [844, 474] on div at bounding box center [863, 474] width 40 height 0
click at [796, 427] on link at bounding box center [806, 436] width 21 height 18
click at [0, 0] on link "Users" at bounding box center [0, 0] width 0 height 0
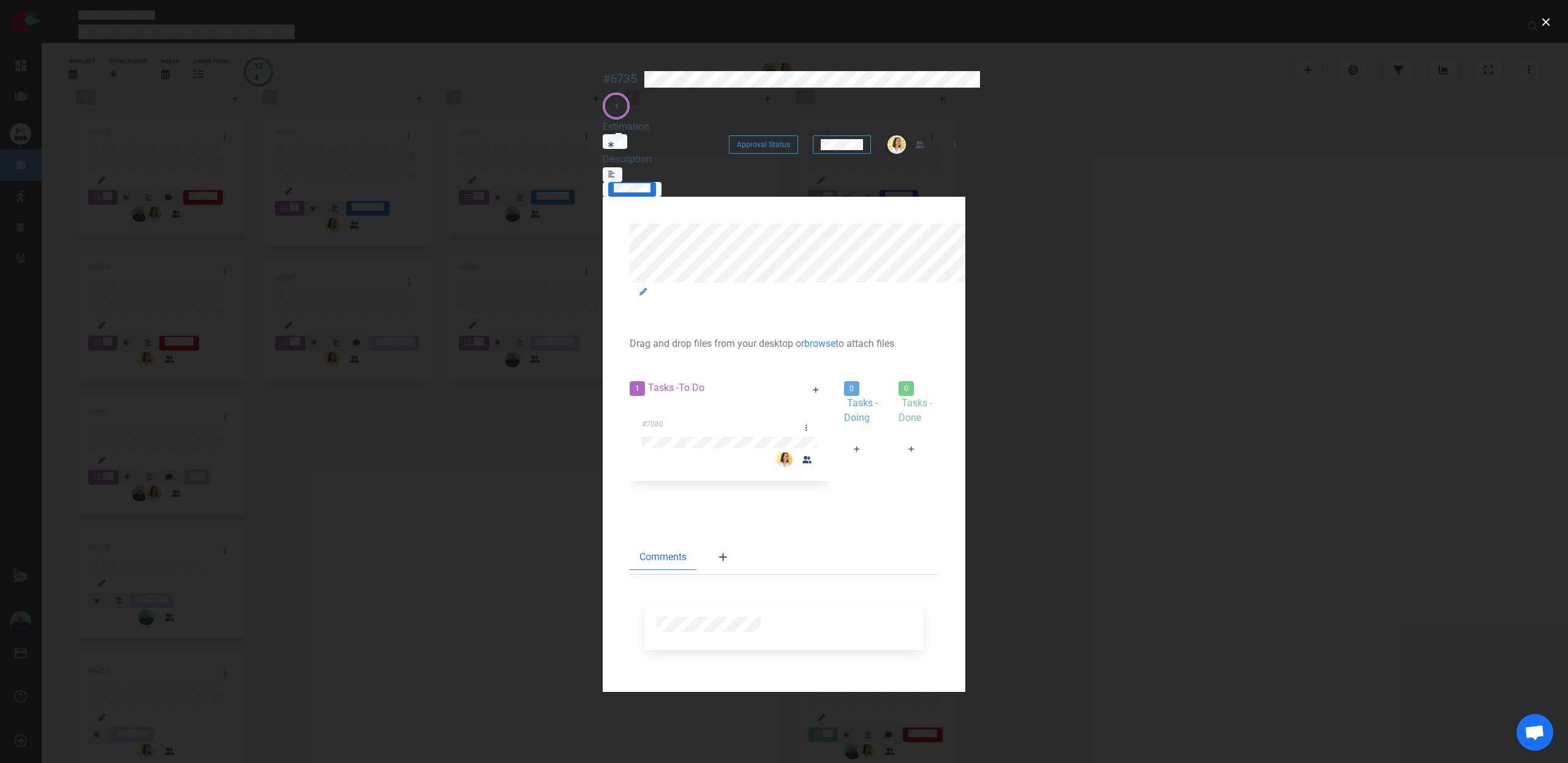
click at [891, 381] on div "0 Tasks - Doing" at bounding box center [863, 445] width 54 height 145
click at [1546, 21] on button "close" at bounding box center [1545, 21] width 19 height 19
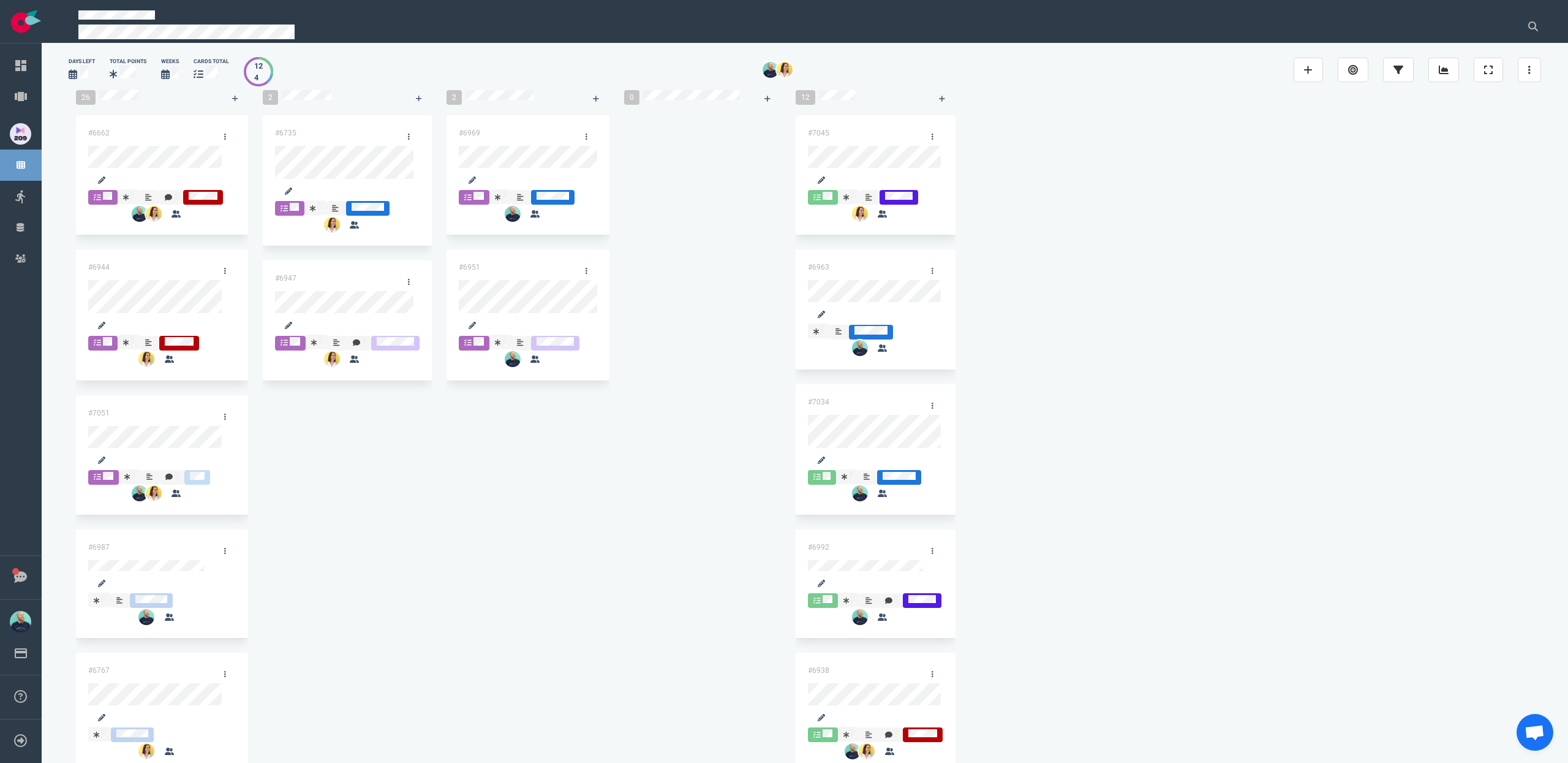
click at [685, 115] on div at bounding box center [702, 115] width 156 height 0
click at [633, 115] on div at bounding box center [702, 115] width 156 height 0
click at [343, 395] on div "#6735 #6947" at bounding box center [348, 255] width 169 height 280
click at [340, 395] on div "#6735 #6947" at bounding box center [348, 255] width 169 height 280
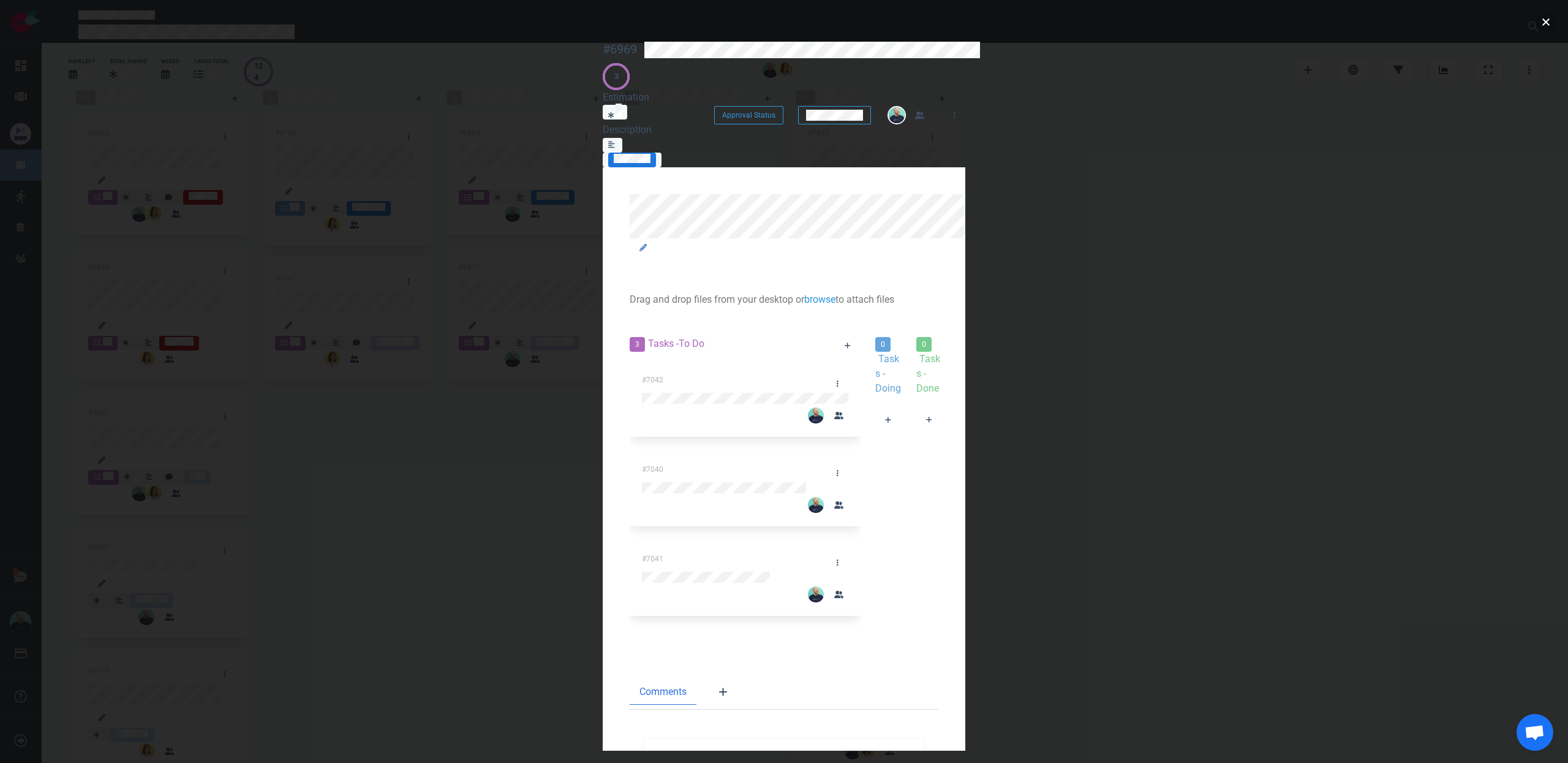
click at [1538, 25] on button "close" at bounding box center [1545, 21] width 19 height 19
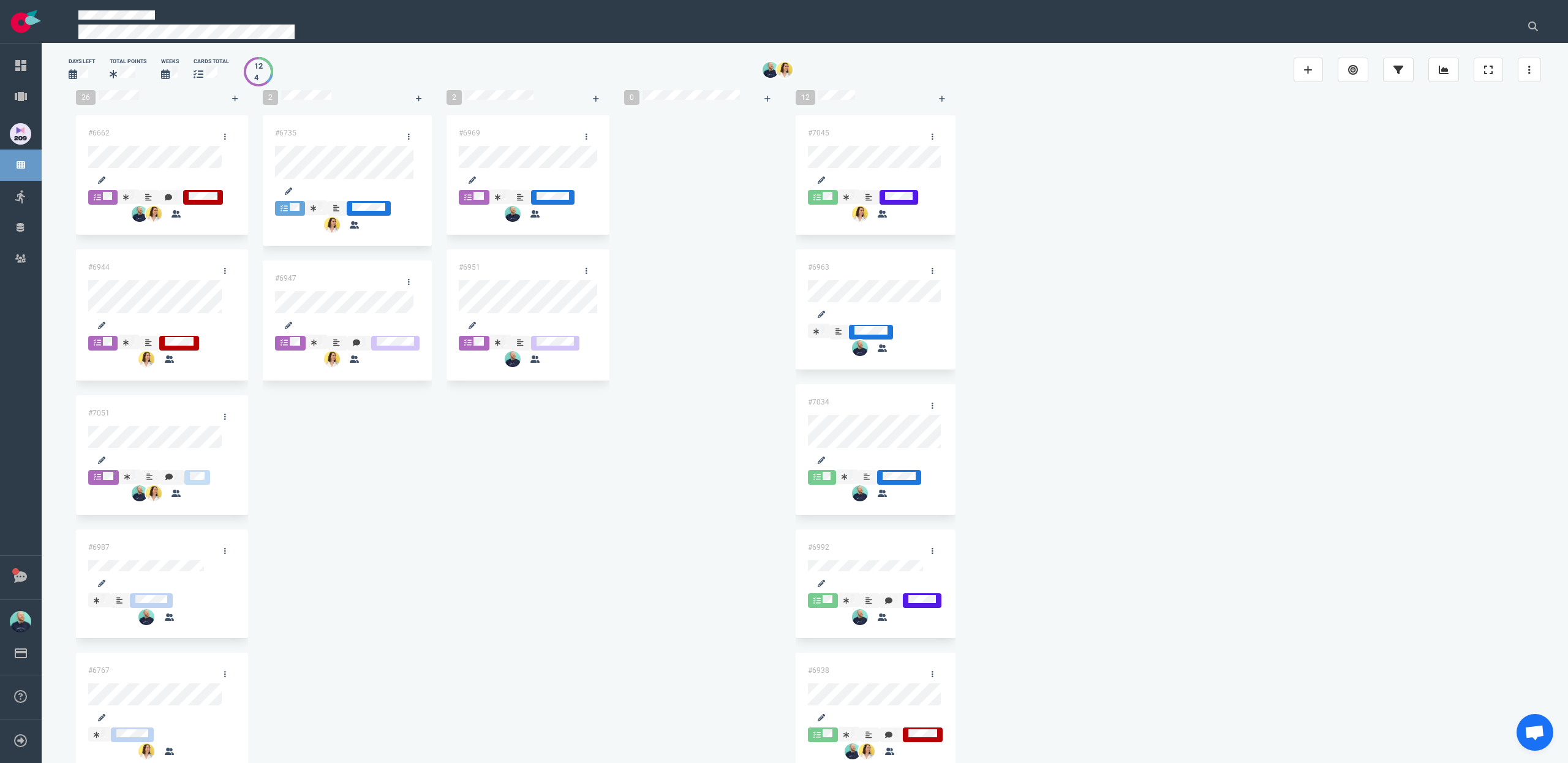
click at [689, 115] on div at bounding box center [702, 115] width 156 height 0
click at [504, 153] on div "#6969" at bounding box center [510, 136] width 117 height 33
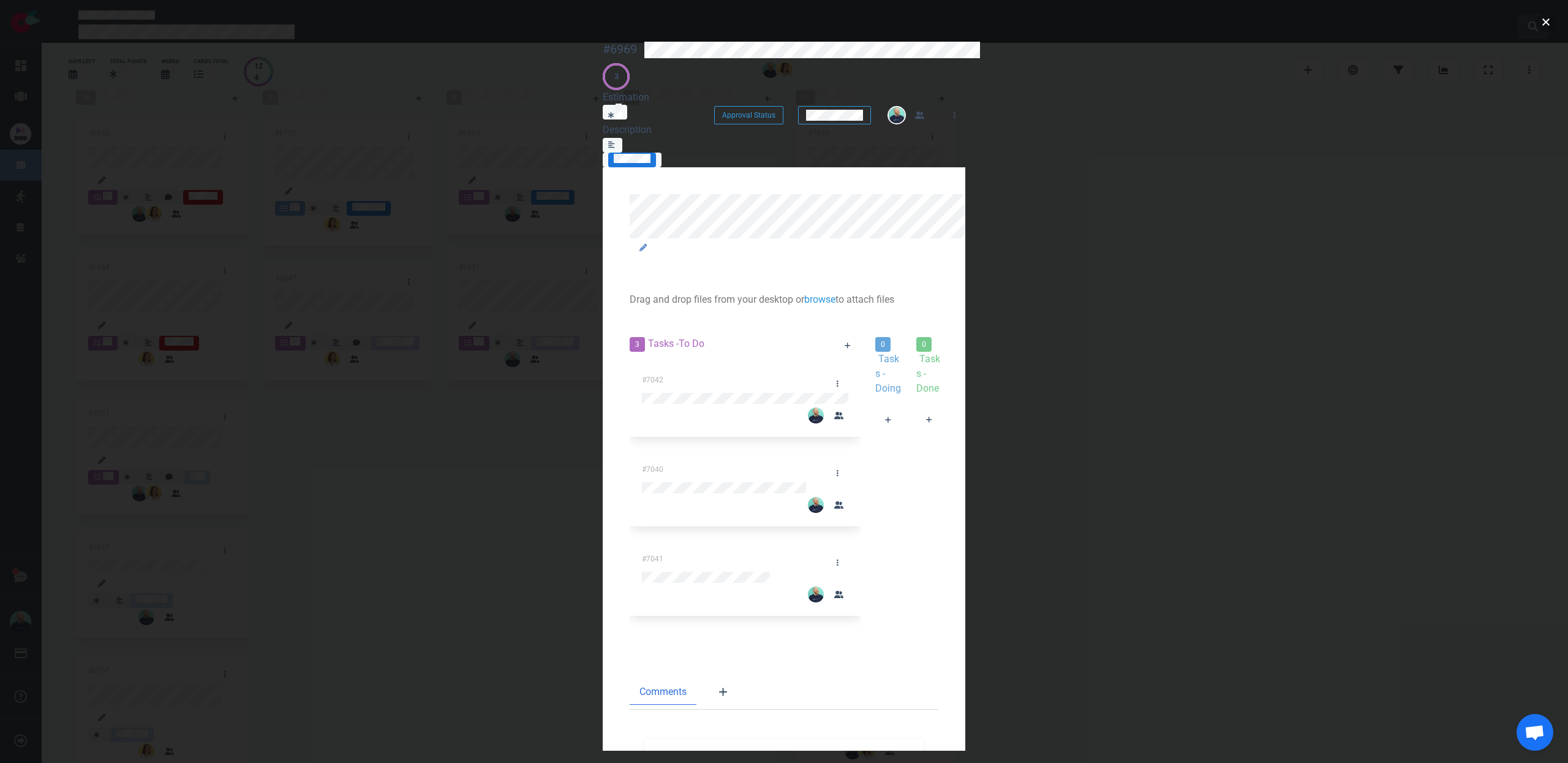
click at [1539, 21] on button "close" at bounding box center [1545, 21] width 19 height 19
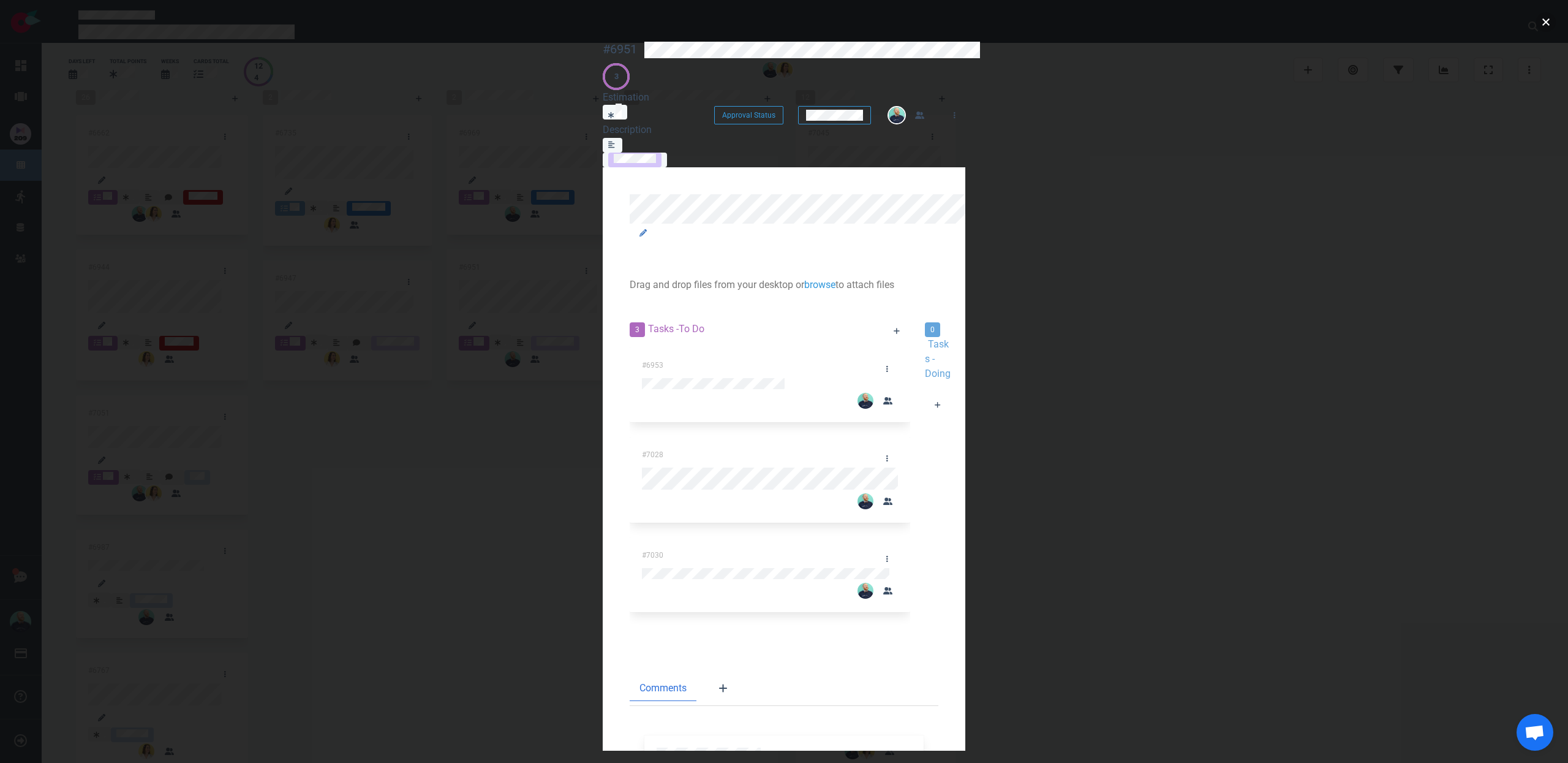
click at [1548, 24] on button "close" at bounding box center [1545, 21] width 19 height 19
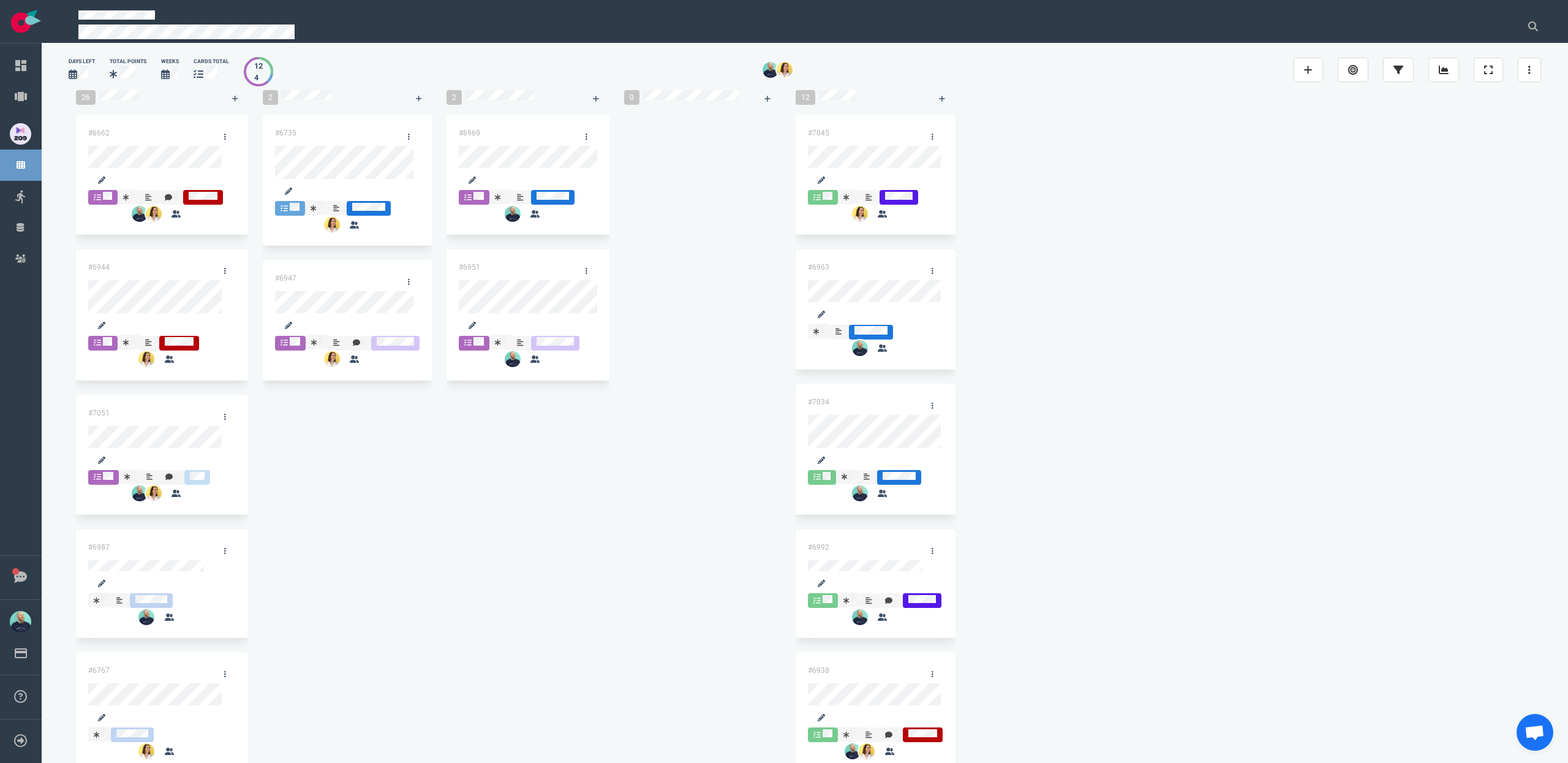
click at [468, 395] on div "#6969 #6951" at bounding box center [527, 255] width 163 height 280
click at [465, 156] on div "#6969 #6951 #6951" at bounding box center [527, 255] width 163 height 280
click at [692, 115] on div at bounding box center [702, 115] width 156 height 0
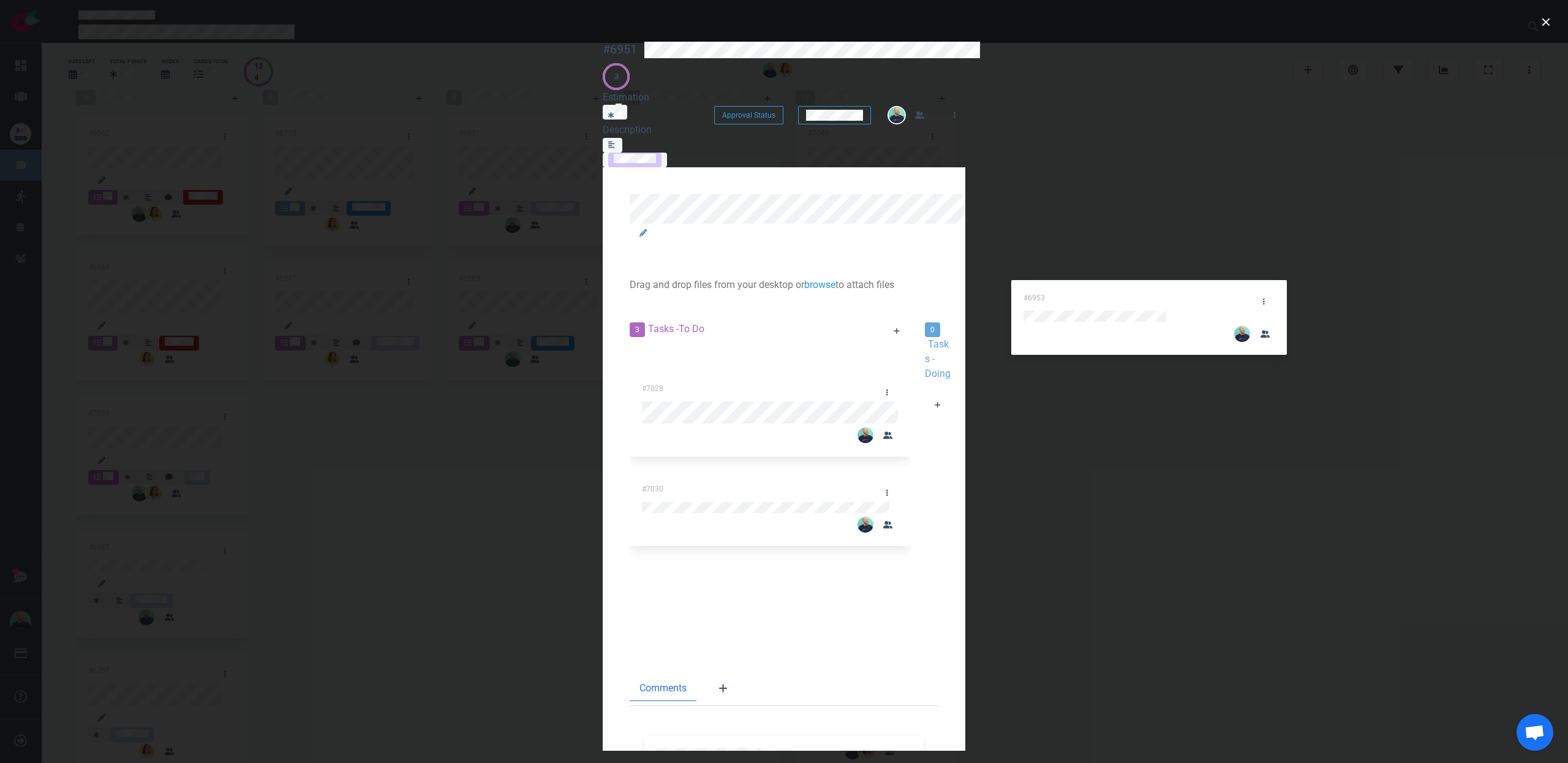
drag, startPoint x: 451, startPoint y: 259, endPoint x: 1129, endPoint y: 291, distance: 678.8
click at [946, 314] on div "3 Tasks - To Do #6953 #7028 #7030 #6953 0 Tasks - Doing 0 Tasks - Done" at bounding box center [783, 480] width 323 height 334
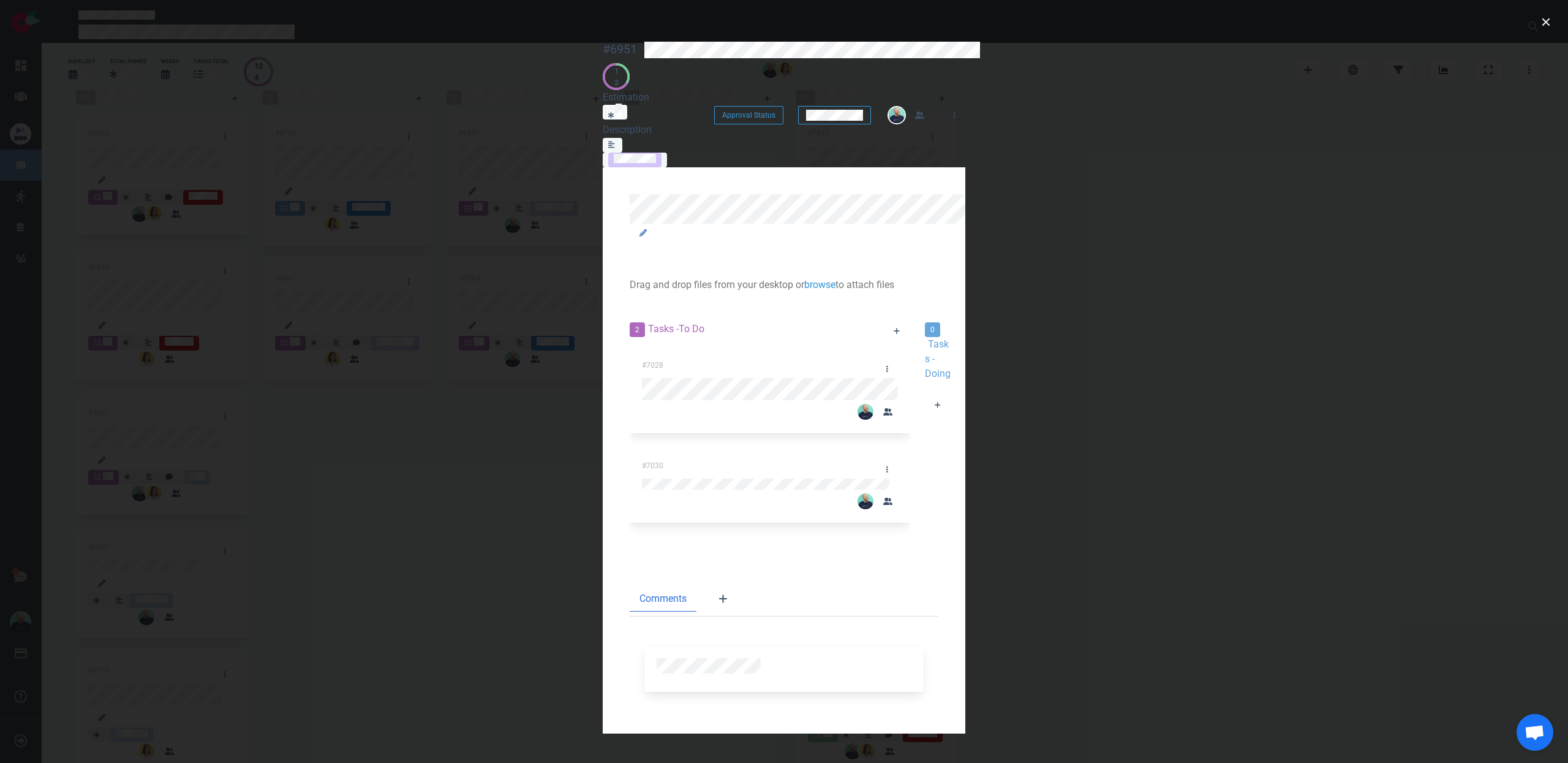
click at [925, 422] on div at bounding box center [938, 422] width 27 height 0
click at [1547, 22] on button "close" at bounding box center [1545, 21] width 19 height 19
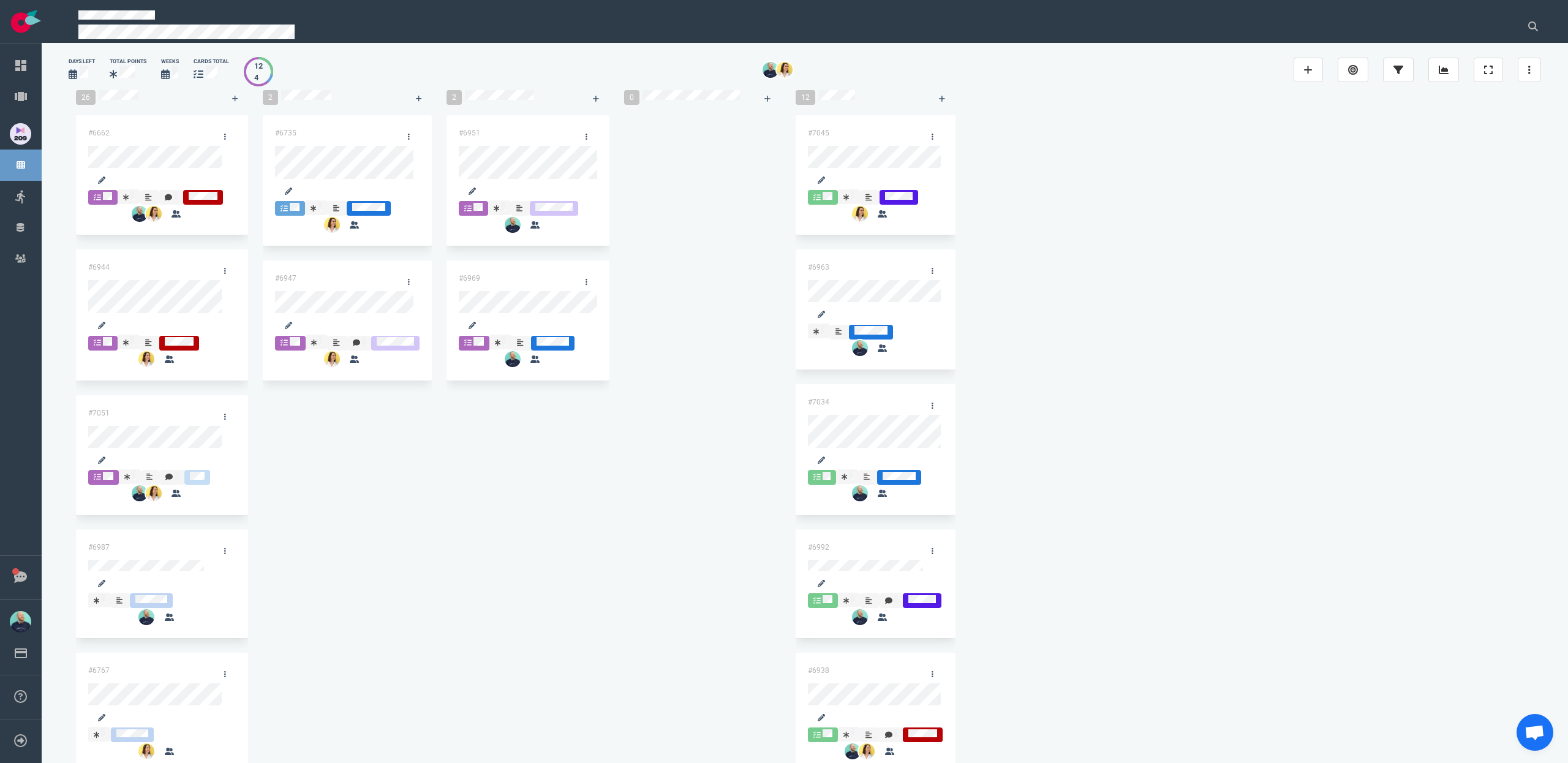
click at [449, 395] on div "#6951 #6969" at bounding box center [527, 255] width 163 height 280
